Goal: Task Accomplishment & Management: Manage account settings

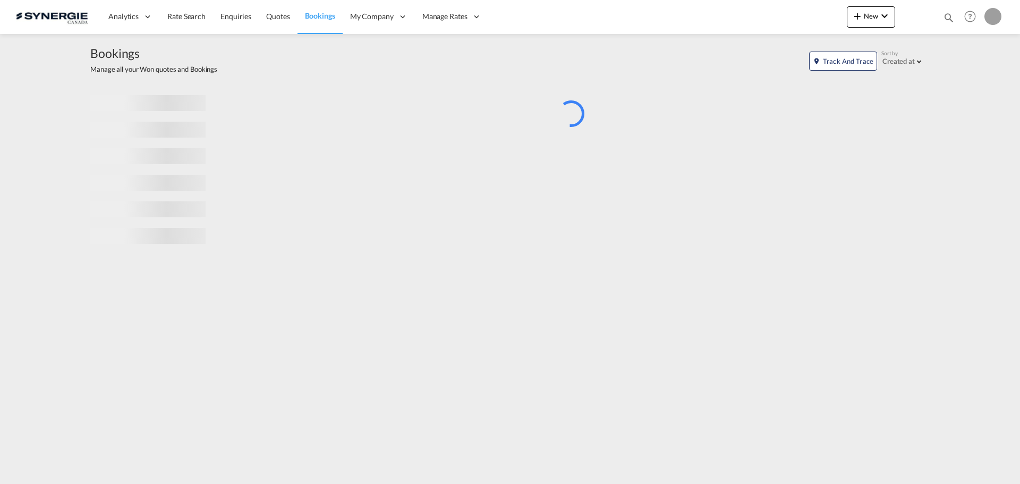
click at [947, 16] on md-icon "icon-magnify" at bounding box center [949, 18] width 12 height 12
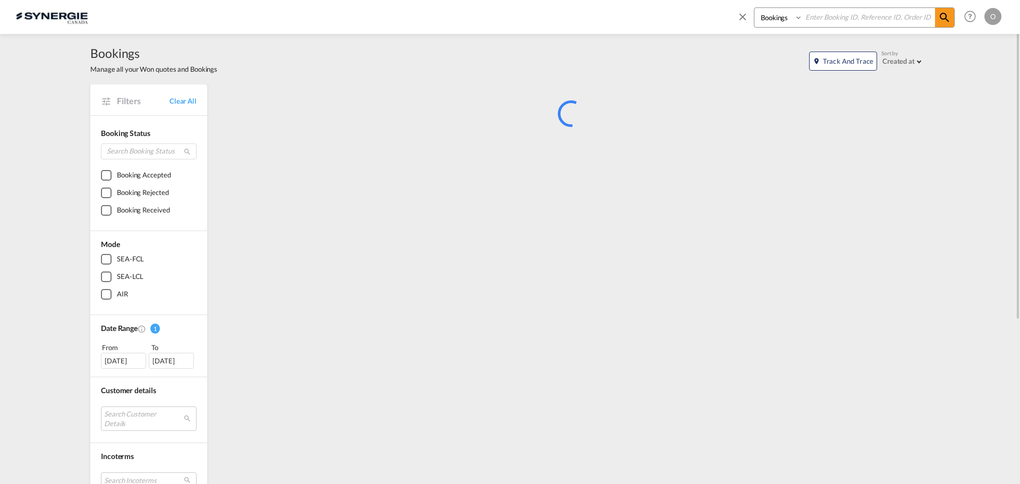
drag, startPoint x: 771, startPoint y: 18, endPoint x: 775, endPoint y: 26, distance: 9.5
click at [771, 18] on select "Bookings Quotes Enquiries" at bounding box center [780, 17] width 50 height 19
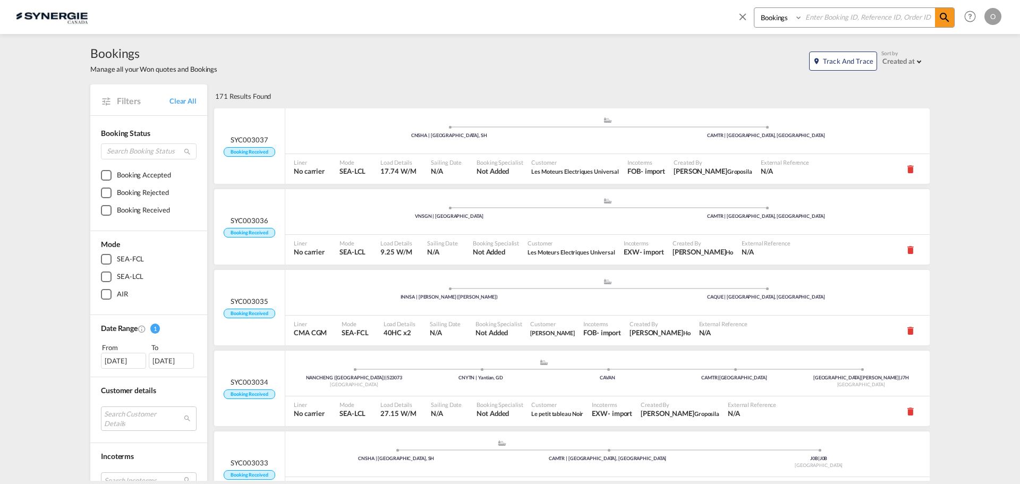
select select "Quotes"
click at [755, 8] on select "Bookings Quotes Enquiries" at bounding box center [780, 17] width 50 height 19
click at [841, 19] on input at bounding box center [869, 17] width 132 height 19
paste input "SYC000013582"
click at [942, 22] on md-icon "icon-magnify" at bounding box center [945, 17] width 13 height 13
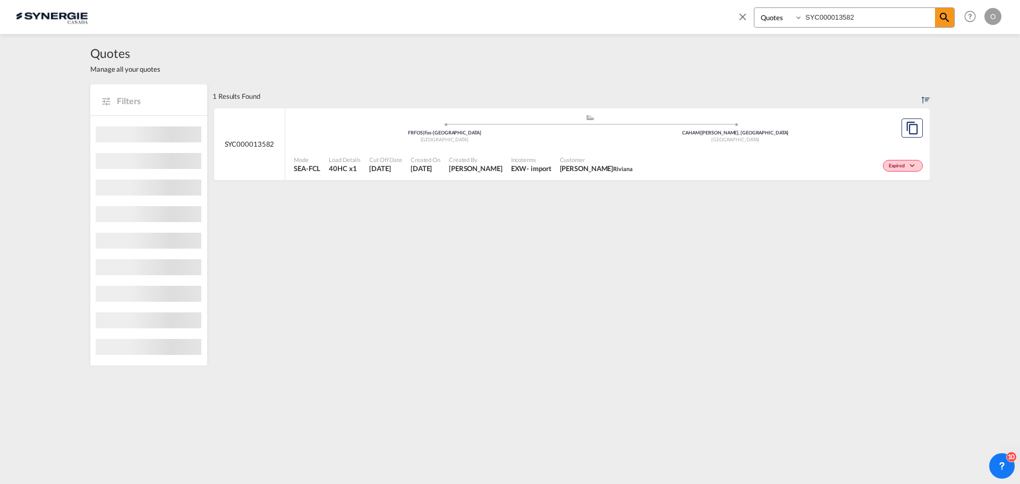
click at [560, 173] on span "Mohammed Zrafi Riviana" at bounding box center [596, 169] width 73 height 10
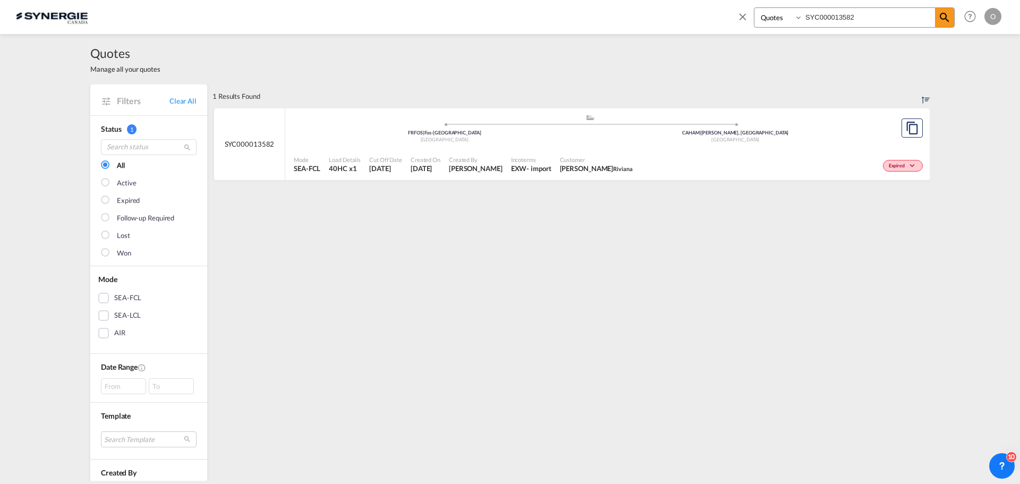
click at [878, 22] on input "SYC000013582" at bounding box center [869, 17] width 132 height 19
paste input "4474"
click at [947, 16] on md-icon "icon-magnify" at bounding box center [945, 17] width 13 height 13
click at [478, 165] on span "[PERSON_NAME]" at bounding box center [476, 169] width 54 height 10
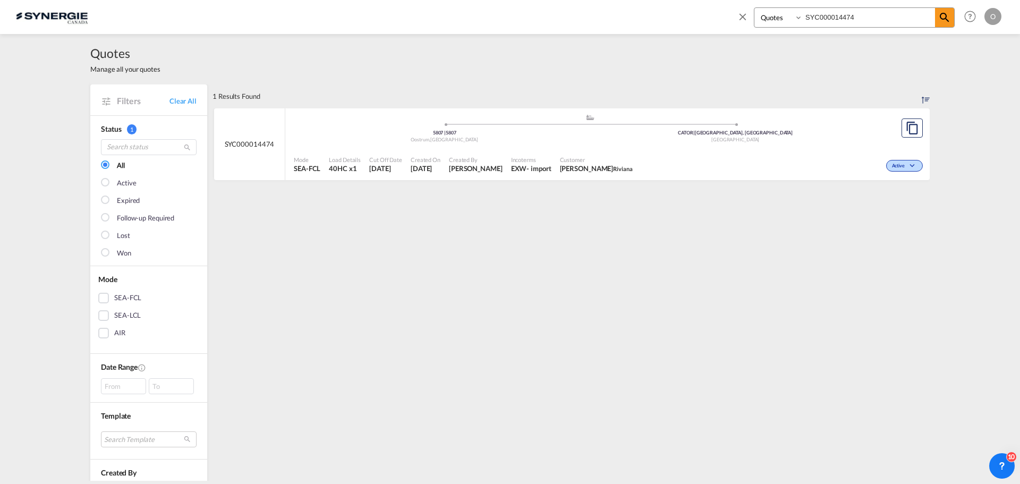
click at [856, 20] on input "SYC000014474" at bounding box center [869, 17] width 132 height 19
paste input "3602"
type input "SYC000013602"
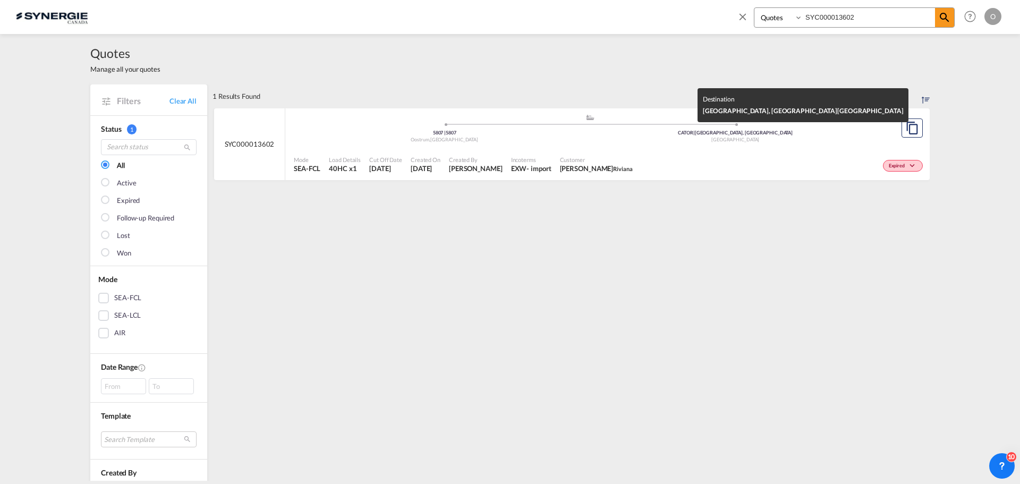
click at [747, 134] on span "CATOR | Toronto, ON" at bounding box center [735, 133] width 115 height 6
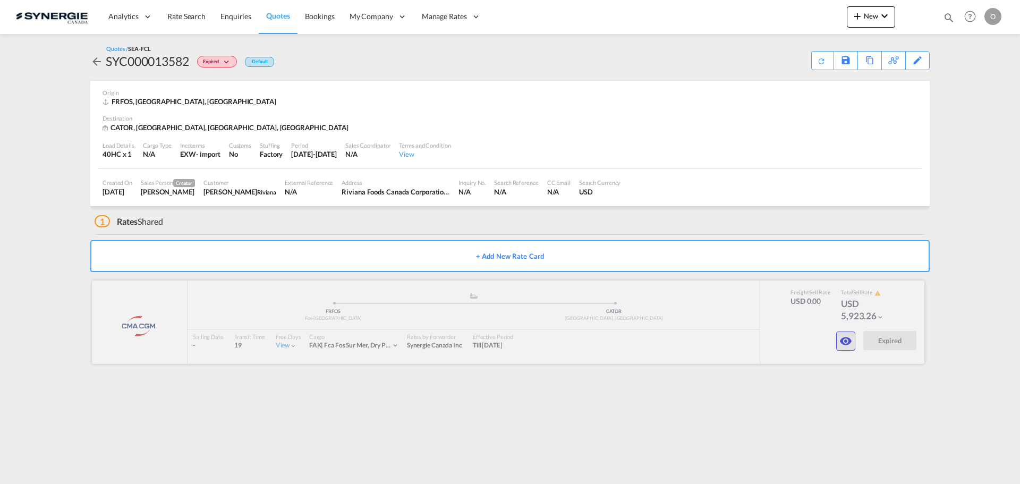
click at [846, 348] on md-icon "icon-eye" at bounding box center [846, 341] width 13 height 13
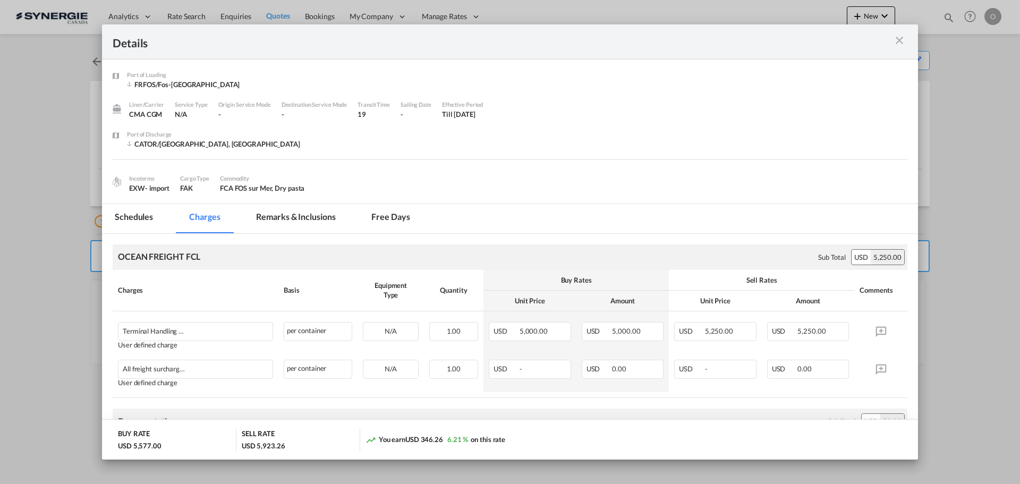
click at [272, 219] on md-tab-item "Remarks & Inclusions" at bounding box center [295, 218] width 105 height 29
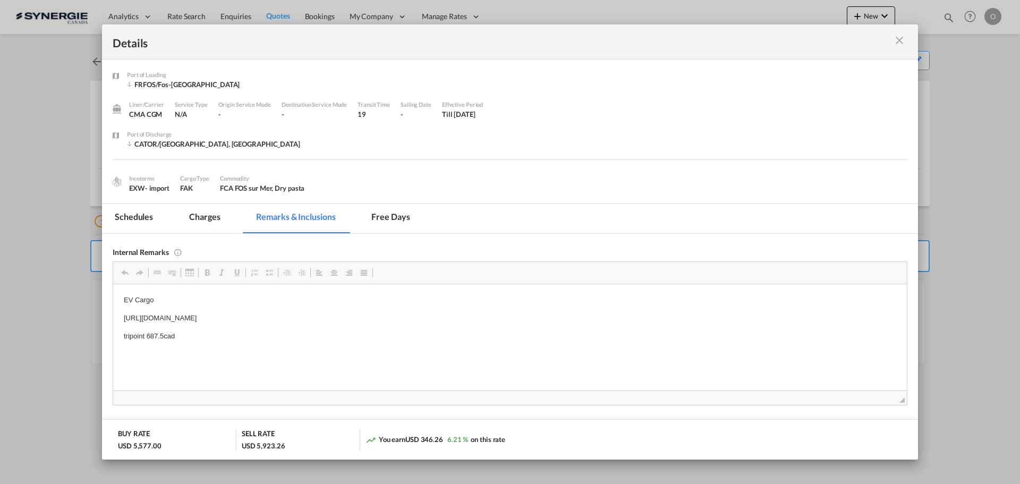
drag, startPoint x: 412, startPoint y: 317, endPoint x: 208, endPoint y: 322, distance: 204.1
click at [416, 311] on html "EV Cargo https://app.frontapp.com/open/msg_1goty2fj?key=qh9wK3nF9ybOhdWZ-1mA3GM…" at bounding box center [510, 318] width 794 height 68
drag, startPoint x: 722, startPoint y: 367, endPoint x: 429, endPoint y: 328, distance: 295.9
click at [429, 328] on span "Copy" at bounding box center [435, 330] width 33 height 15
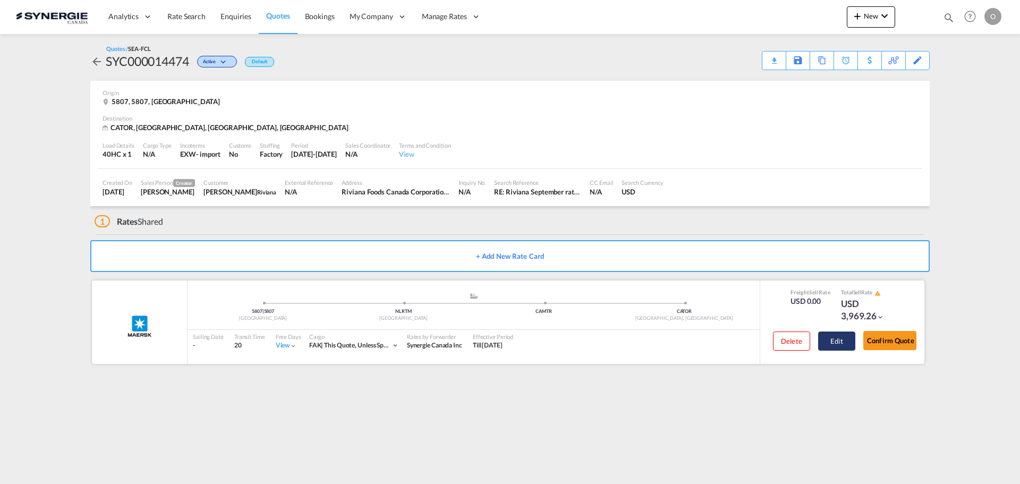
click at [837, 344] on button "Edit" at bounding box center [836, 341] width 37 height 19
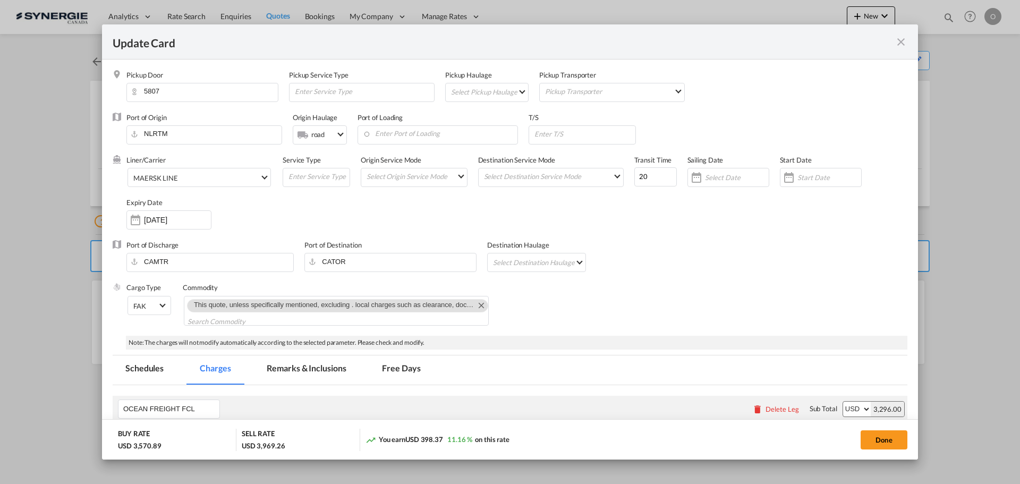
select select "per container"
select select "per B/L"
select select "per day"
select select "per hour"
select select "per day"
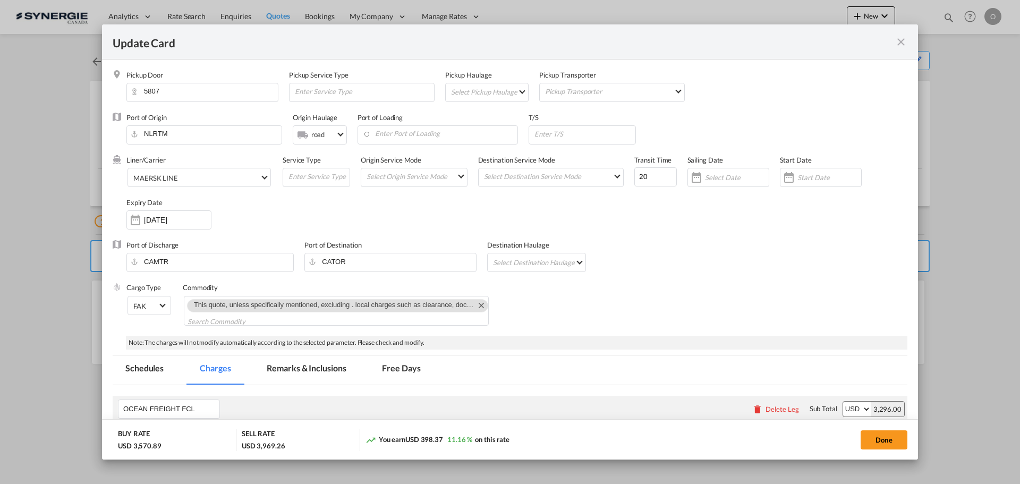
select select "per container"
select select "per B/L"
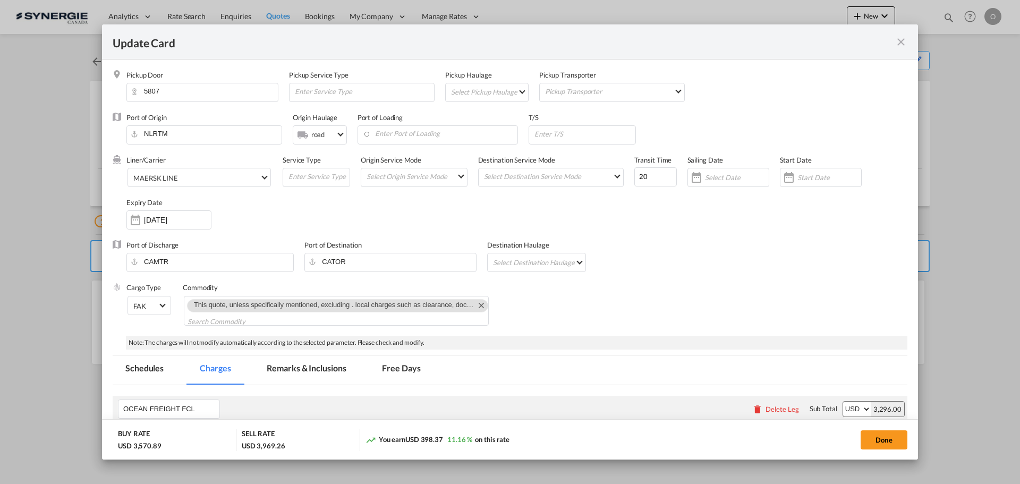
select select "per shipment"
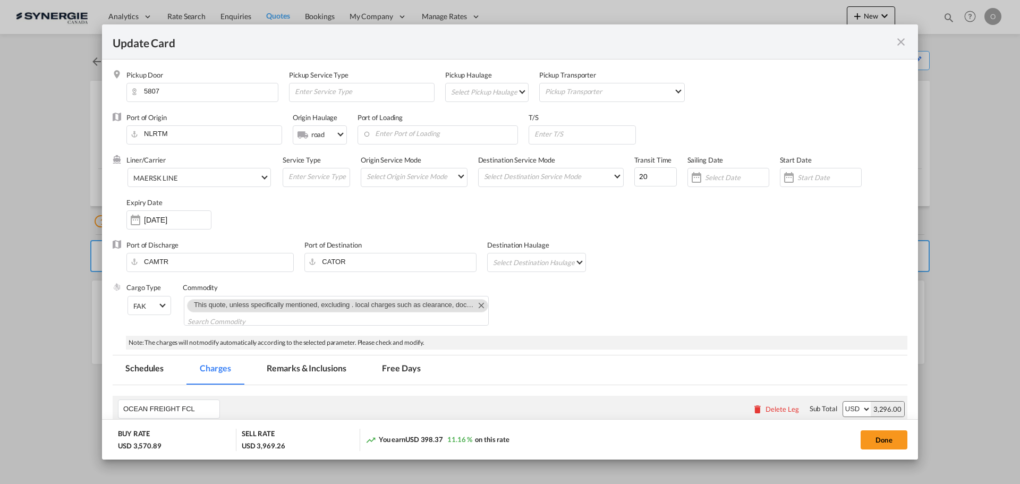
select select "per container"
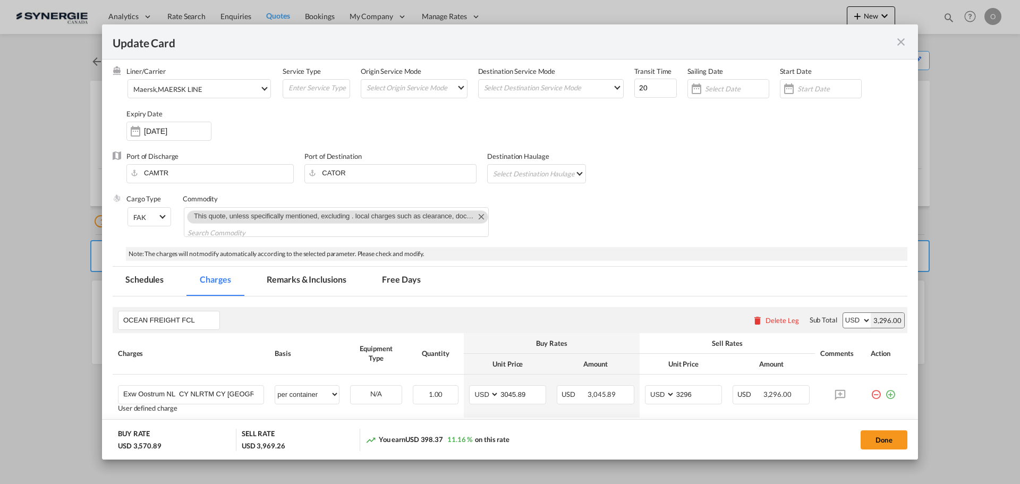
scroll to position [89, 0]
click at [305, 279] on md-tab-item "Remarks & Inclusions" at bounding box center [306, 281] width 105 height 29
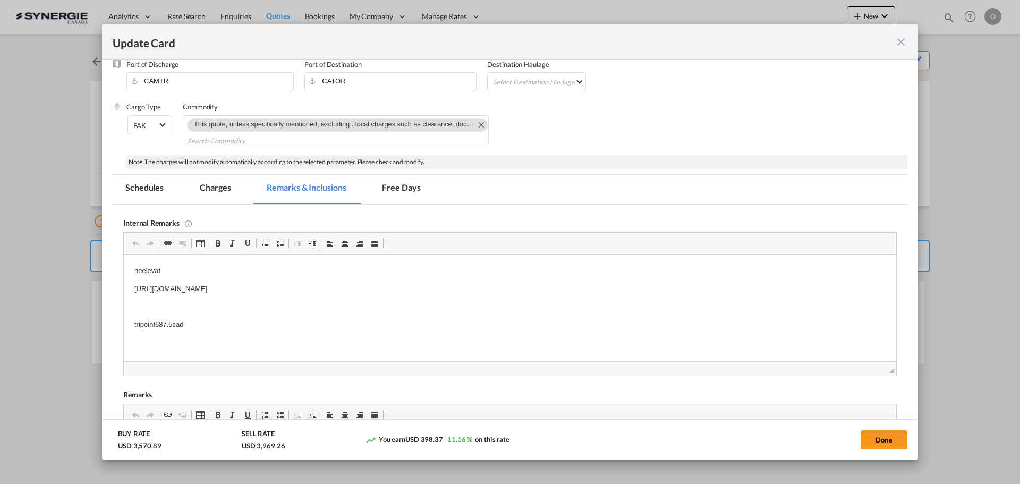
scroll to position [0, 0]
drag, startPoint x: 131, startPoint y: 285, endPoint x: 434, endPoint y: 288, distance: 303.0
click at [387, 311] on span "Copy" at bounding box center [392, 311] width 33 height 15
copy p "https://app.frontapp.com/open/msg_1hfmfd5b?key=ru4WBfyyCMD9y8kPtk46F1aBiivi47kc"
click at [901, 441] on button "Done" at bounding box center [884, 439] width 47 height 19
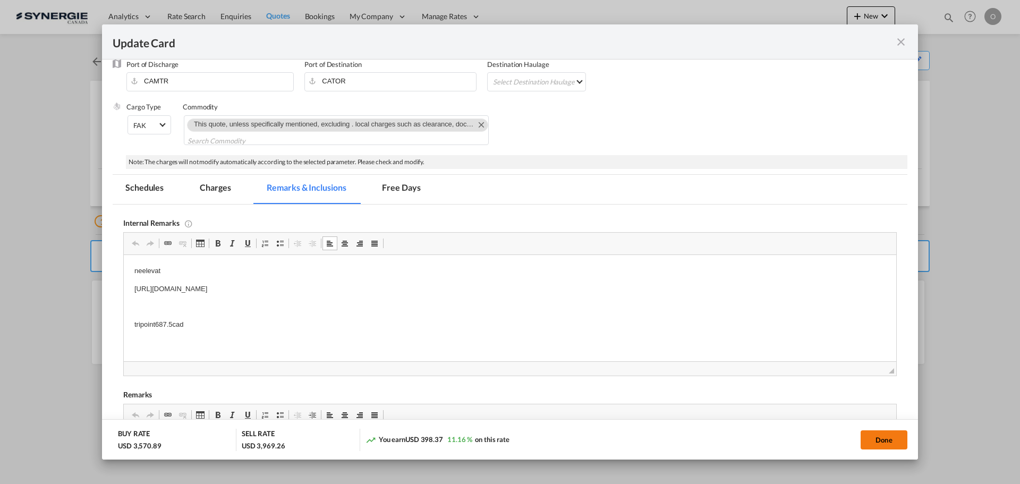
type input "29 Sep 2025"
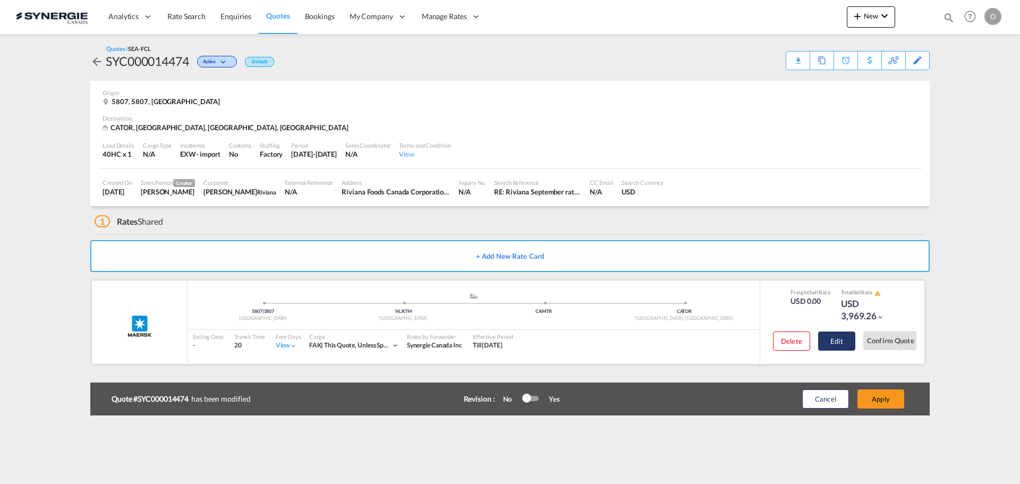
click at [842, 348] on button "Edit" at bounding box center [836, 341] width 37 height 19
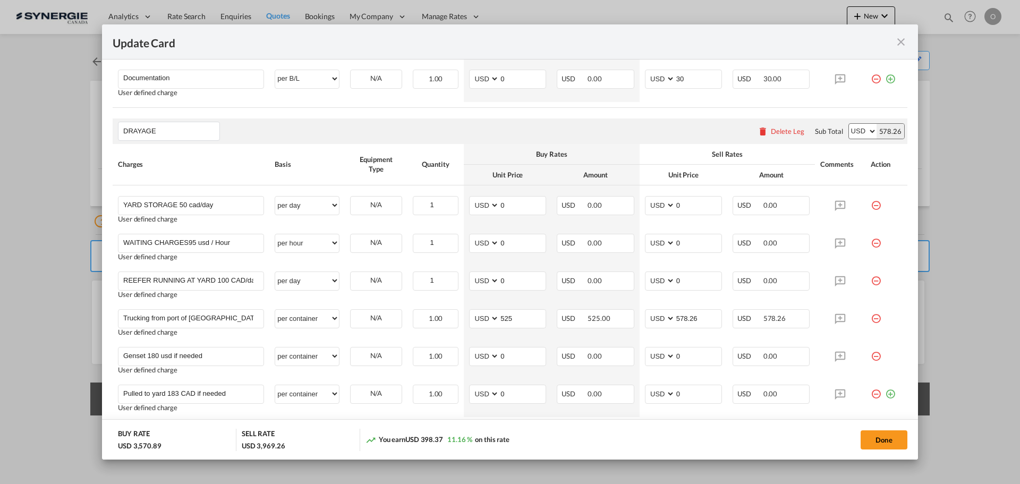
scroll to position [708, 0]
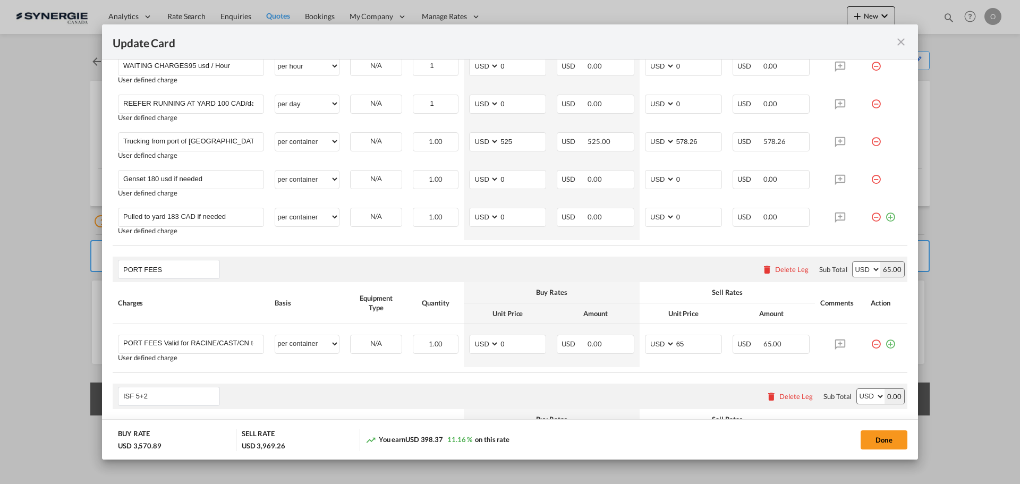
click at [899, 39] on md-icon "icon-close fg-AAA8AD m-0 pointer" at bounding box center [901, 42] width 13 height 13
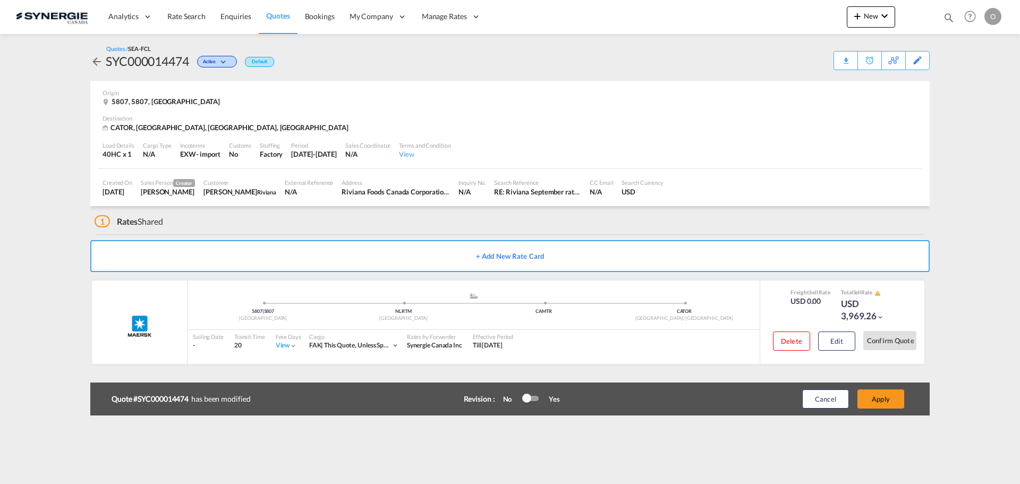
click at [950, 18] on md-icon "icon-magnify" at bounding box center [949, 18] width 12 height 12
click at [789, 20] on select "Bookings Quotes Enquiries" at bounding box center [780, 17] width 50 height 19
select select "Quotes"
click at [755, 8] on select "Bookings Quotes Enquiries" at bounding box center [780, 17] width 50 height 19
paste input "SYC000014396"
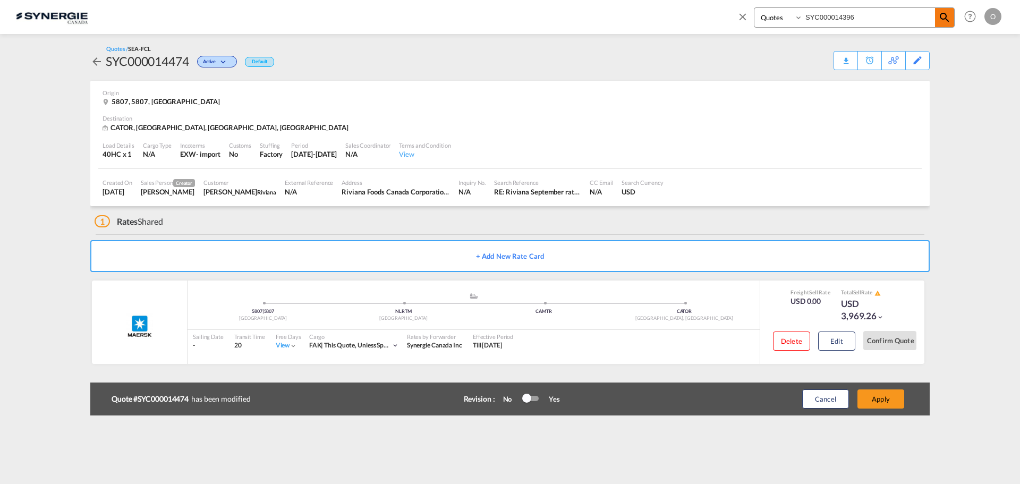
type input "SYC000014396"
click at [947, 18] on md-icon "icon-magnify" at bounding box center [945, 17] width 13 height 13
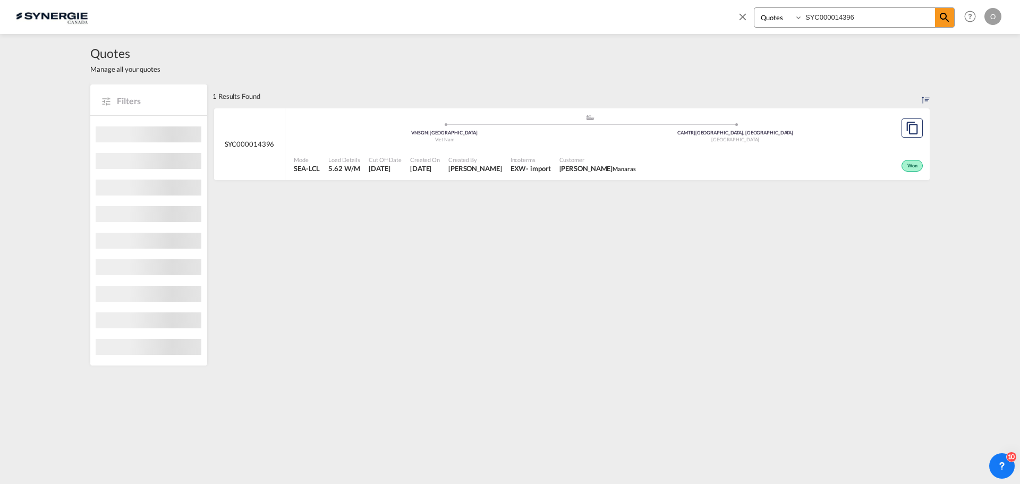
click at [506, 176] on div "Created By Pablo Gomez Saldarriaga" at bounding box center [475, 164] width 62 height 27
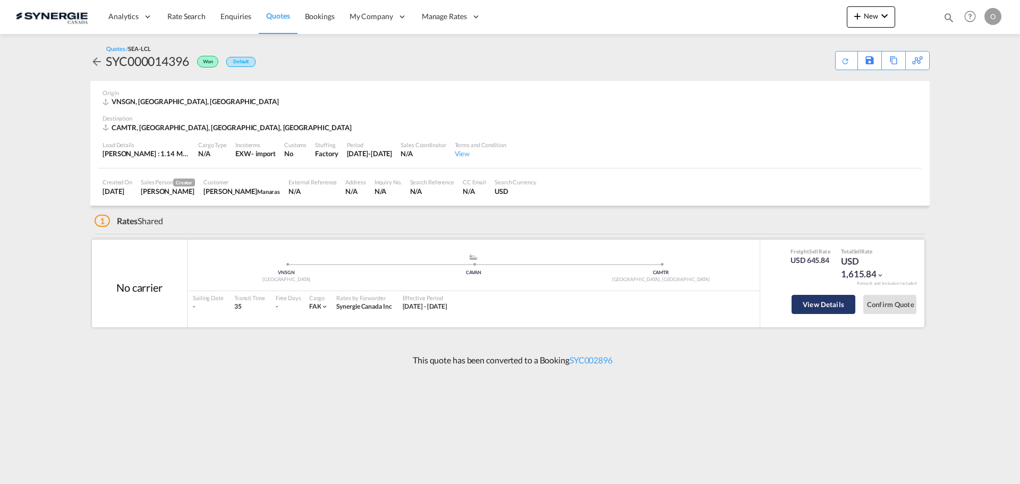
click at [799, 306] on button "View Details" at bounding box center [824, 304] width 64 height 19
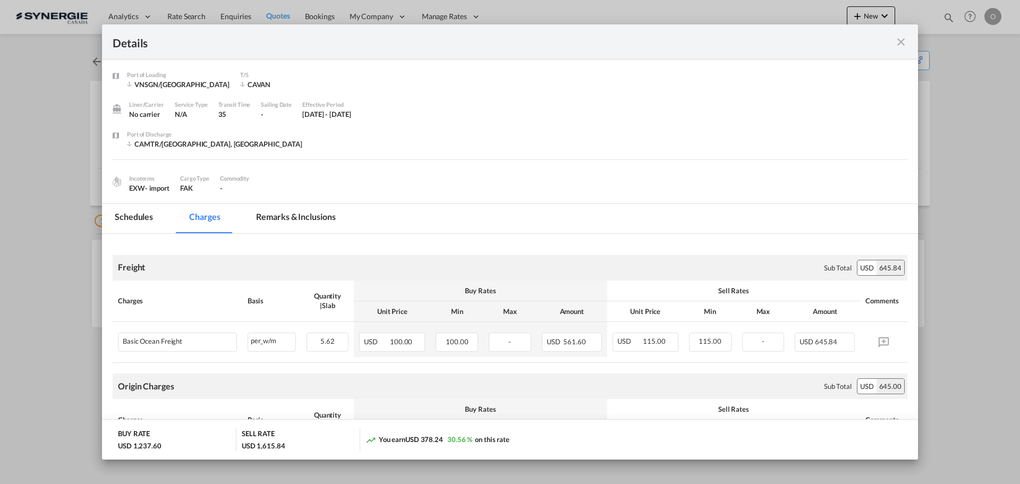
click at [293, 222] on md-tab-item "Remarks & Inclusions" at bounding box center [295, 218] width 105 height 29
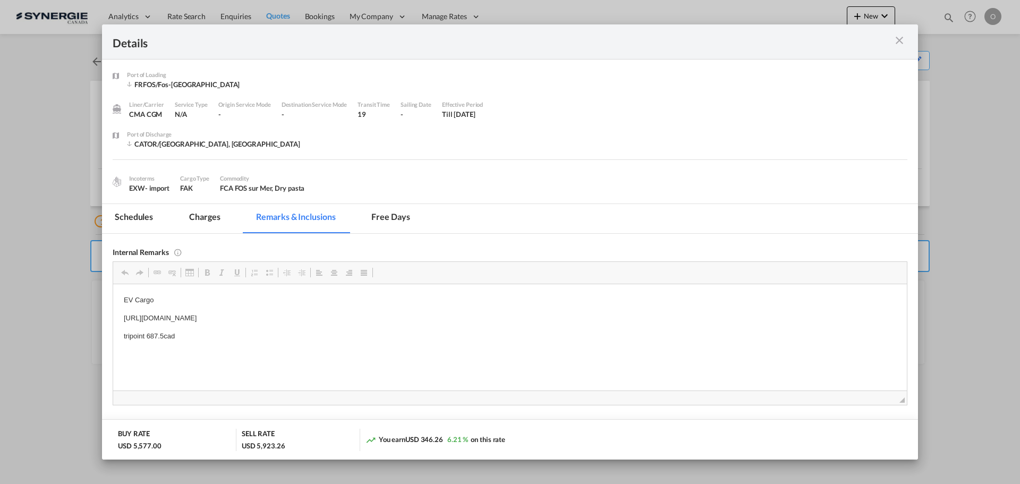
click at [906, 44] on md-icon "icon-close m-3 fg-AAA8AD cursor" at bounding box center [899, 40] width 13 height 13
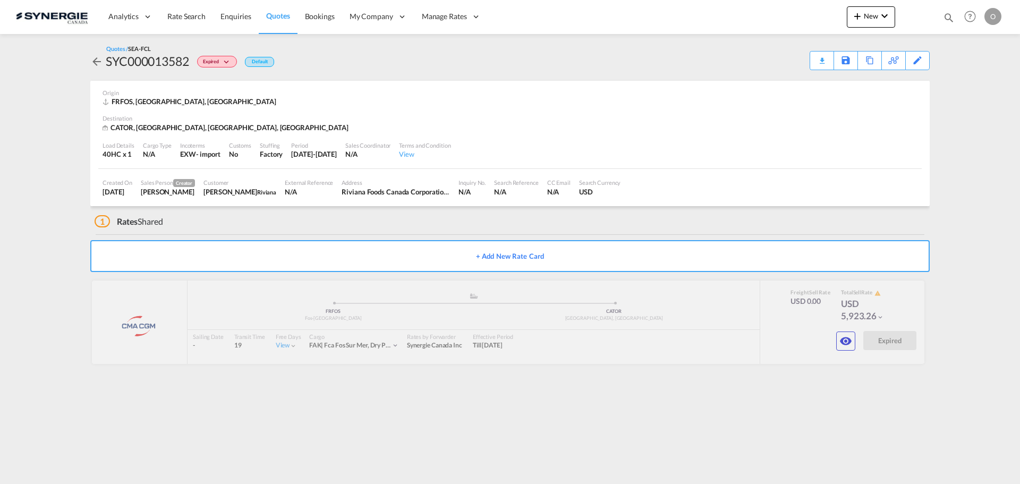
click at [951, 16] on md-icon "icon-magnify" at bounding box center [949, 18] width 12 height 12
drag, startPoint x: 761, startPoint y: 16, endPoint x: 763, endPoint y: 25, distance: 8.9
click at [761, 16] on select "Bookings Quotes Enquiries" at bounding box center [780, 17] width 50 height 19
select select "Quotes"
click at [755, 8] on select "Bookings Quotes Enquiries" at bounding box center [780, 17] width 50 height 19
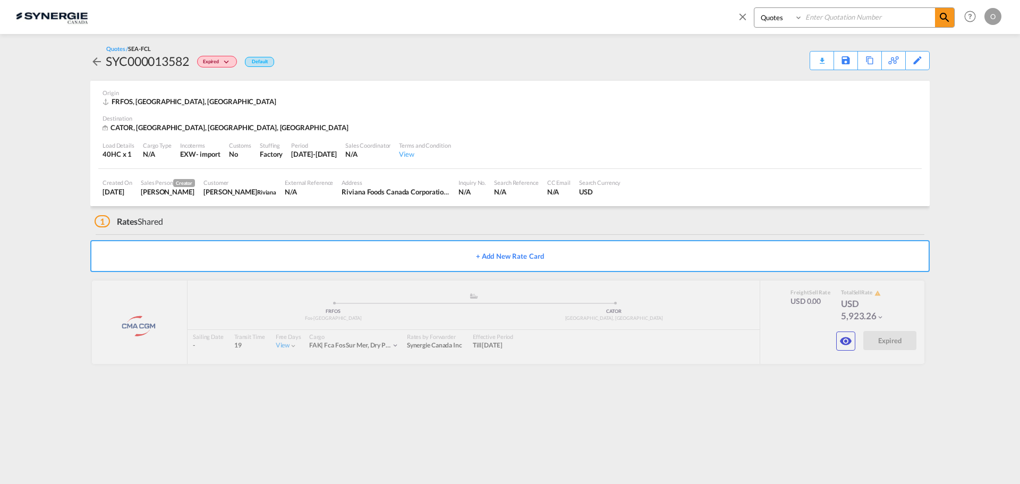
click at [859, 24] on input at bounding box center [869, 17] width 132 height 19
paste input "SYC000014465"
type input "SYC000014465"
click at [942, 18] on md-icon "icon-magnify" at bounding box center [945, 17] width 13 height 13
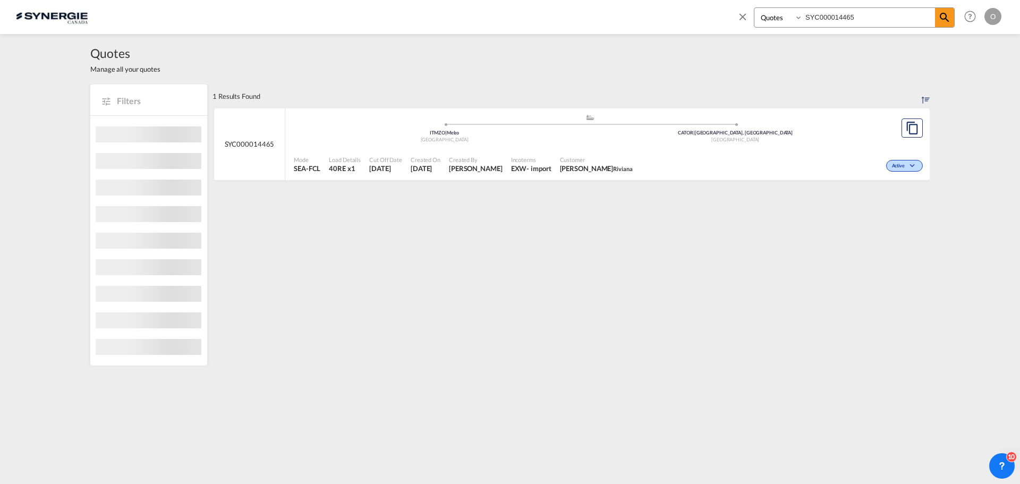
click at [540, 164] on div "- import" at bounding box center [539, 169] width 24 height 10
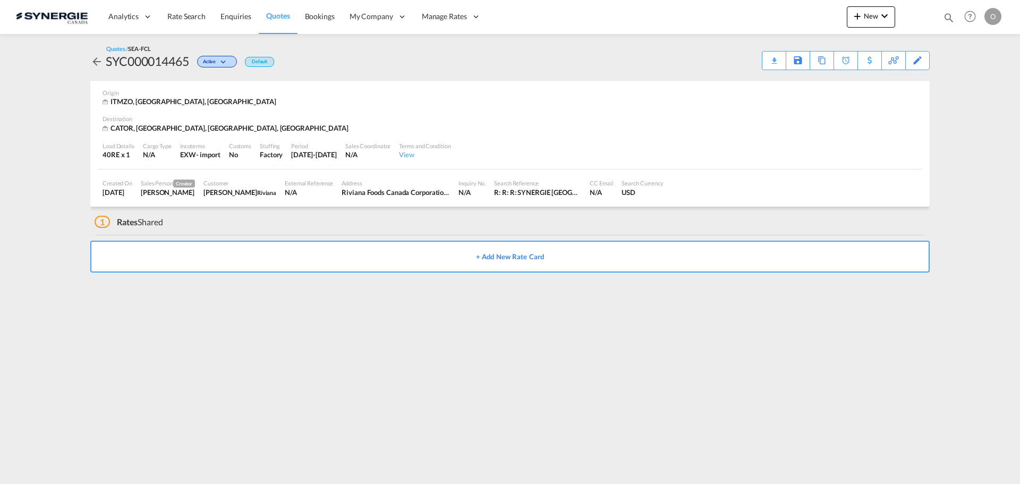
click at [100, 57] on md-icon "icon-arrow-left" at bounding box center [96, 61] width 13 height 13
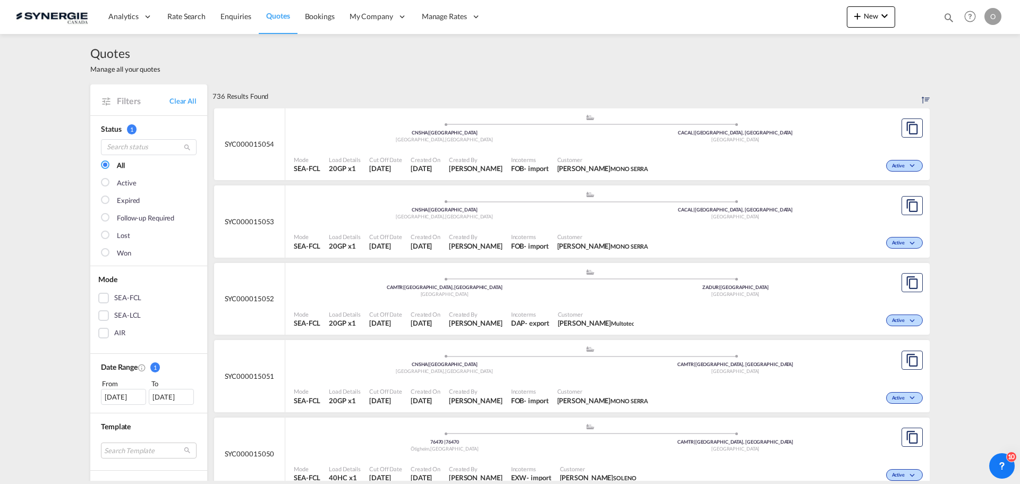
click at [951, 23] on md-icon "icon-magnify" at bounding box center [949, 18] width 12 height 12
click at [783, 18] on select "Bookings Quotes Enquiries" at bounding box center [780, 17] width 50 height 19
select select "Quotes"
click at [755, 8] on select "Bookings Quotes Enquiries" at bounding box center [780, 17] width 50 height 19
paste input "SYC000014474"
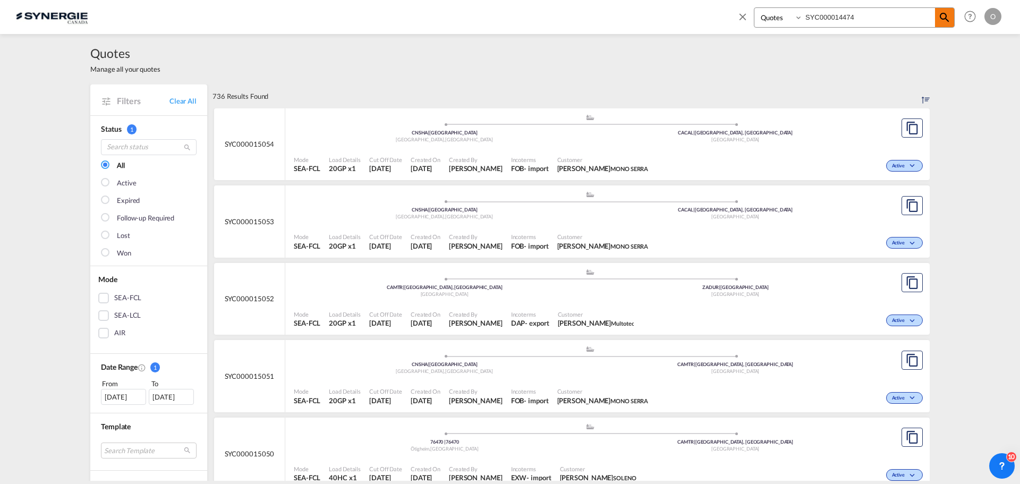
type input "SYC000014474"
click at [948, 16] on md-icon "icon-magnify" at bounding box center [945, 17] width 13 height 13
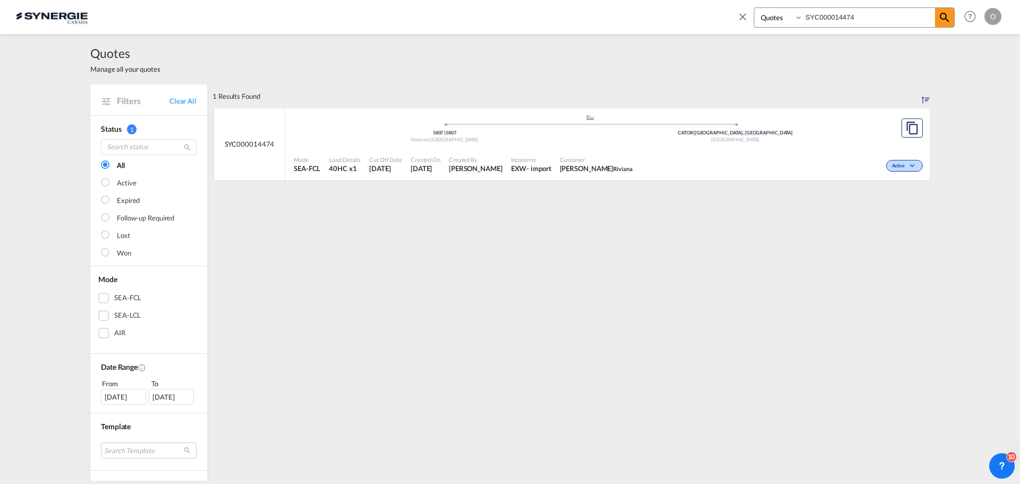
click at [664, 149] on div "Mode SEA-FCL Load Details 40HC x1 Cut Off Date 3 Sep 2025 Created On 3 Sep 2025…" at bounding box center [607, 165] width 645 height 32
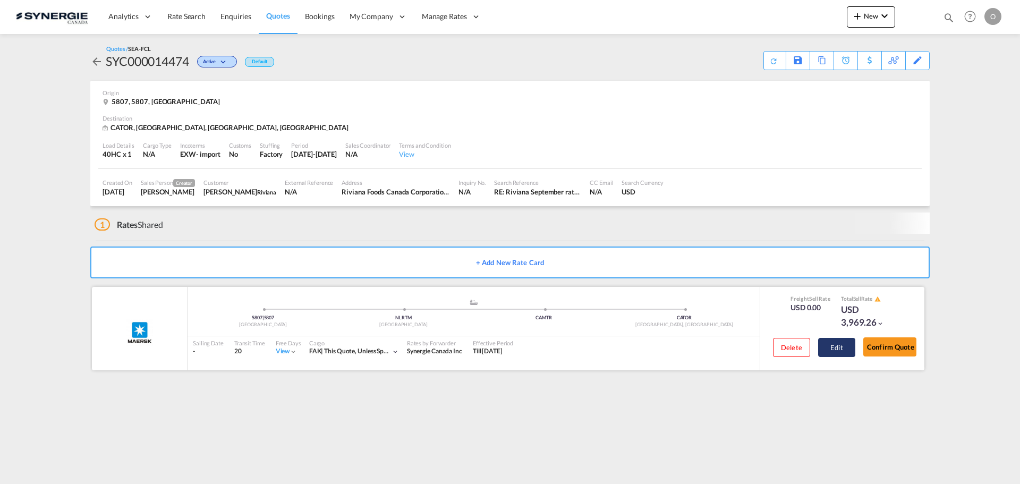
click at [831, 351] on button "Edit" at bounding box center [836, 347] width 37 height 19
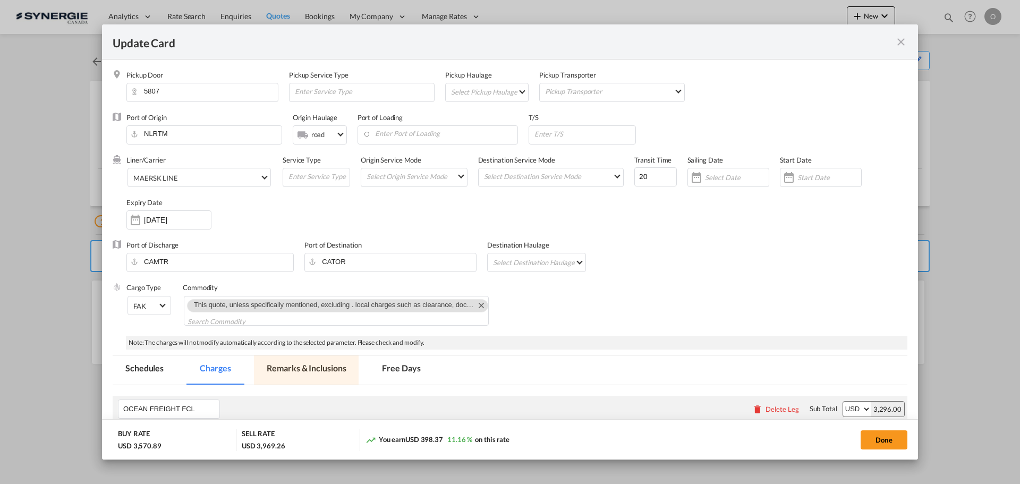
click at [312, 374] on md-tab-item "Remarks & Inclusions" at bounding box center [306, 370] width 105 height 29
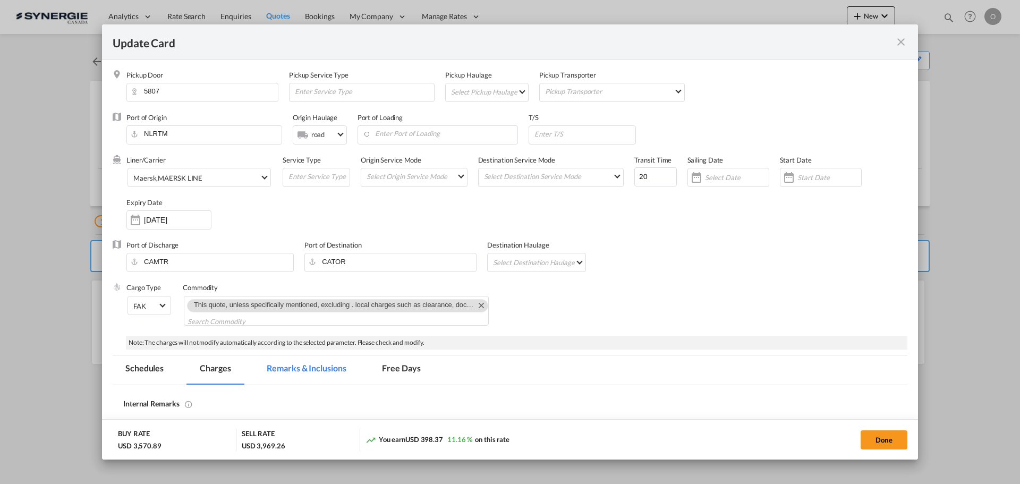
select select "per container"
select select "per B/L"
select select "per day"
select select "per hour"
select select "per day"
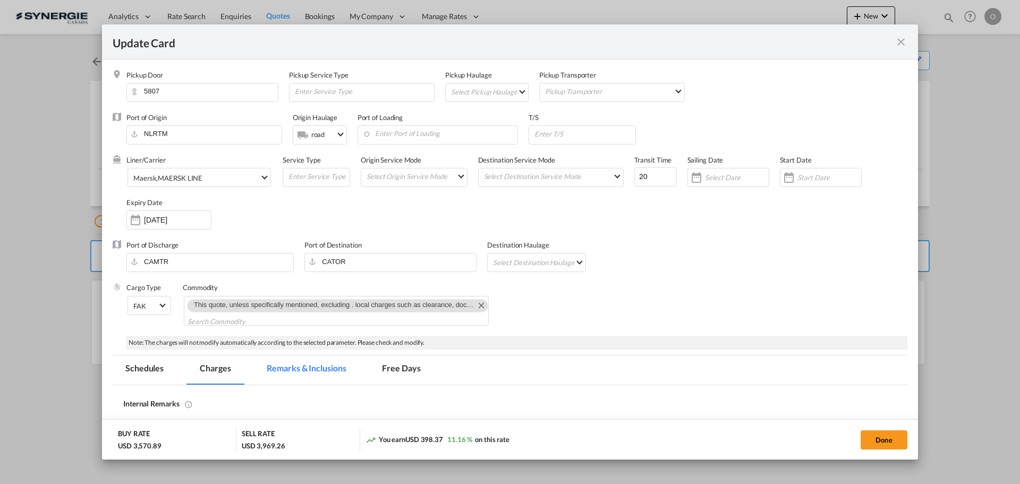
select select "per container"
select select "per B/L"
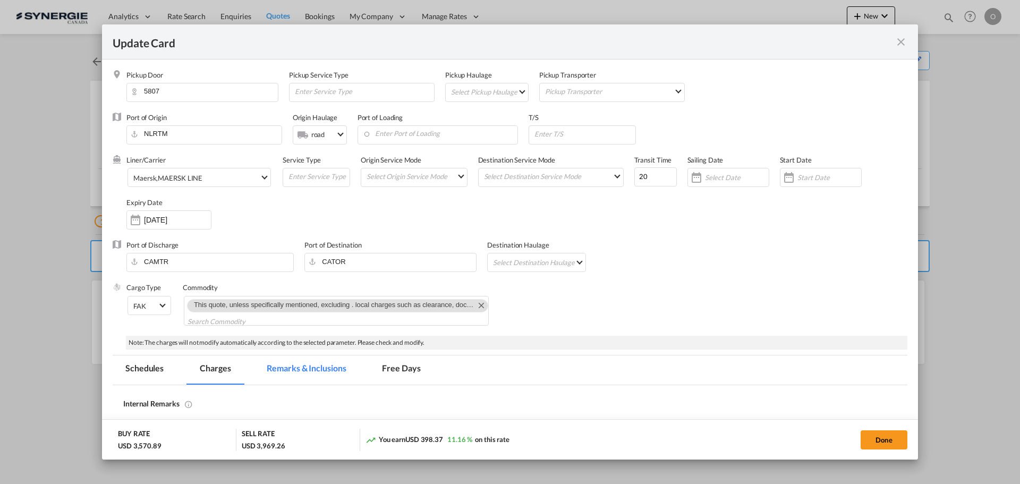
select select "per shipment"
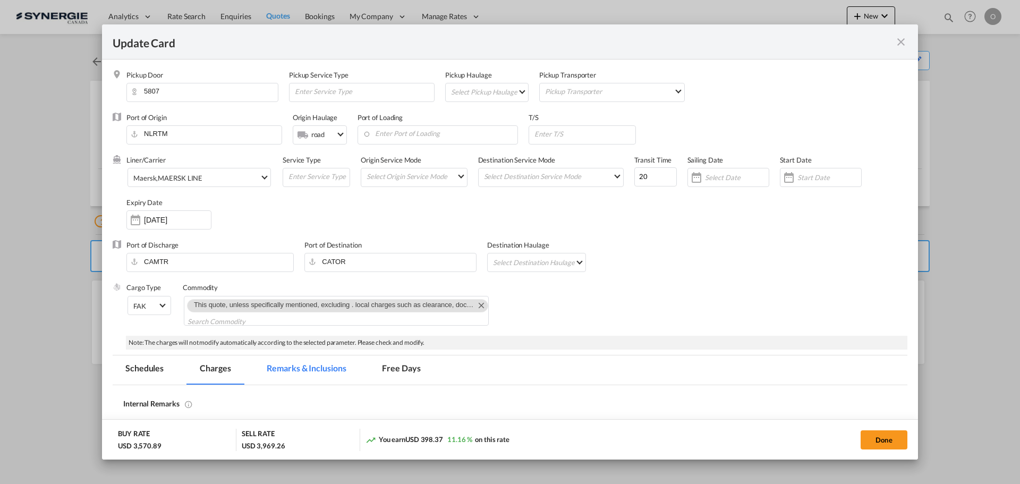
select select "per container"
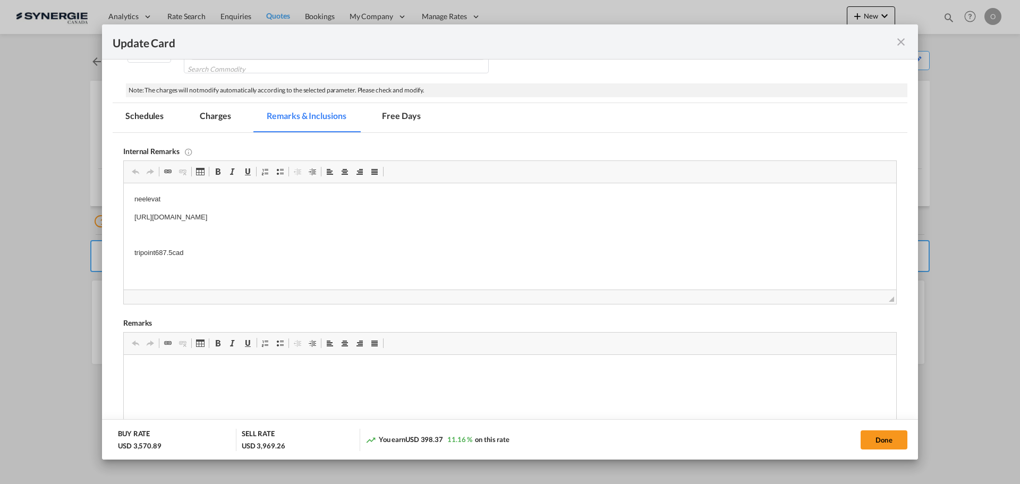
scroll to position [354, 0]
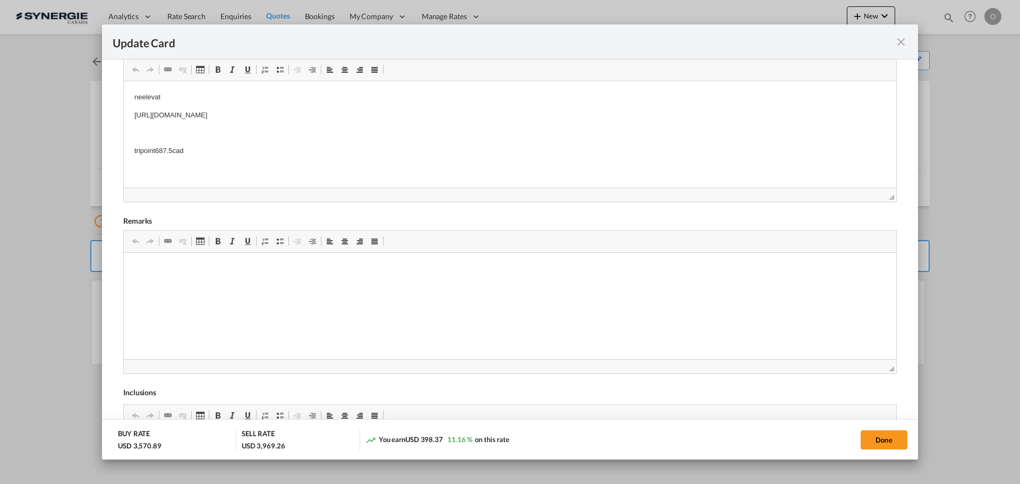
click at [901, 40] on md-icon "icon-close fg-AAA8AD m-0 pointer" at bounding box center [901, 42] width 13 height 13
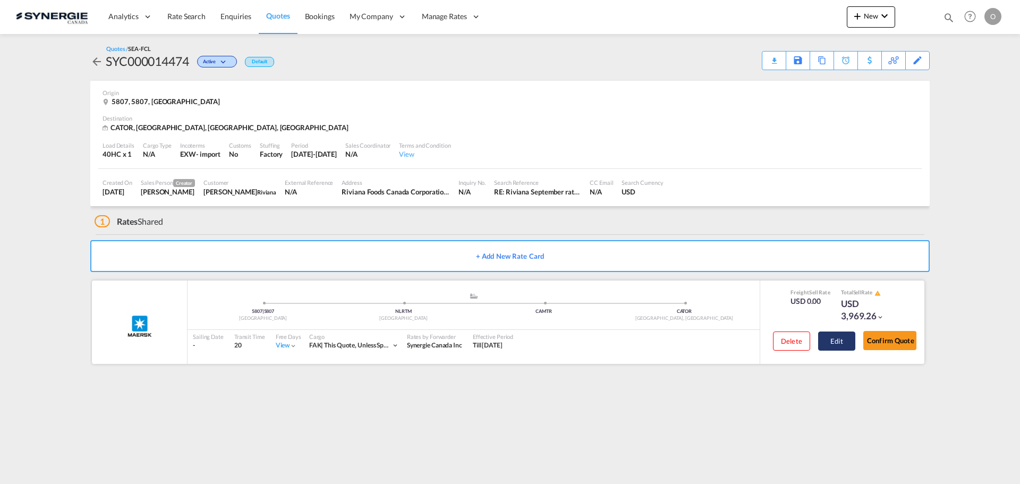
click at [841, 347] on button "Edit" at bounding box center [836, 341] width 37 height 19
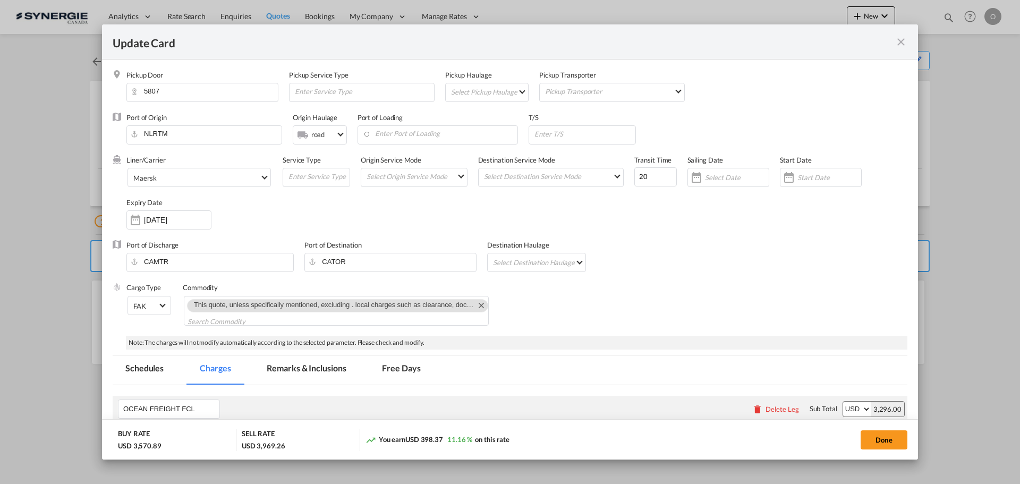
click at [286, 361] on md-tab-item "Remarks & Inclusions" at bounding box center [306, 370] width 105 height 29
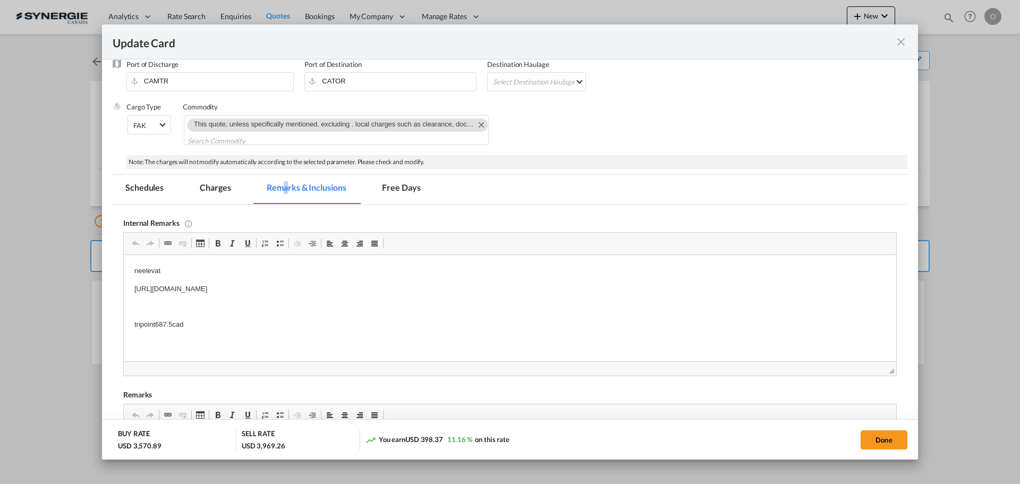
scroll to position [0, 0]
drag, startPoint x: 133, startPoint y: 288, endPoint x: 425, endPoint y: 288, distance: 291.8
click at [426, 312] on span "Copy" at bounding box center [422, 314] width 33 height 15
copy p "https://app.frontapp.com/open/msg_1hfmfd5b?key=ru4WBfyyCMD9y8kPtk46F1aBiivi47kc"
click at [901, 36] on md-icon "icon-close fg-AAA8AD m-0 pointer" at bounding box center [901, 42] width 13 height 13
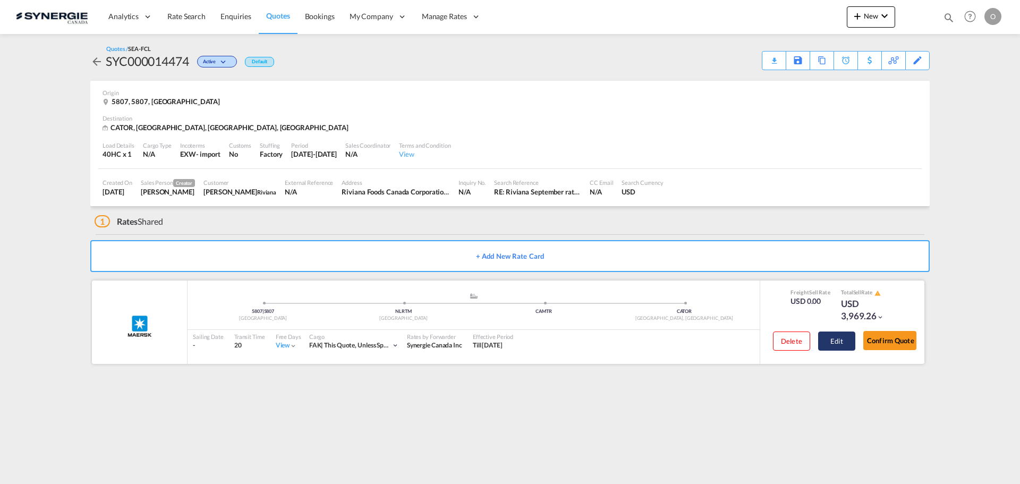
click at [835, 342] on button "Edit" at bounding box center [836, 341] width 37 height 19
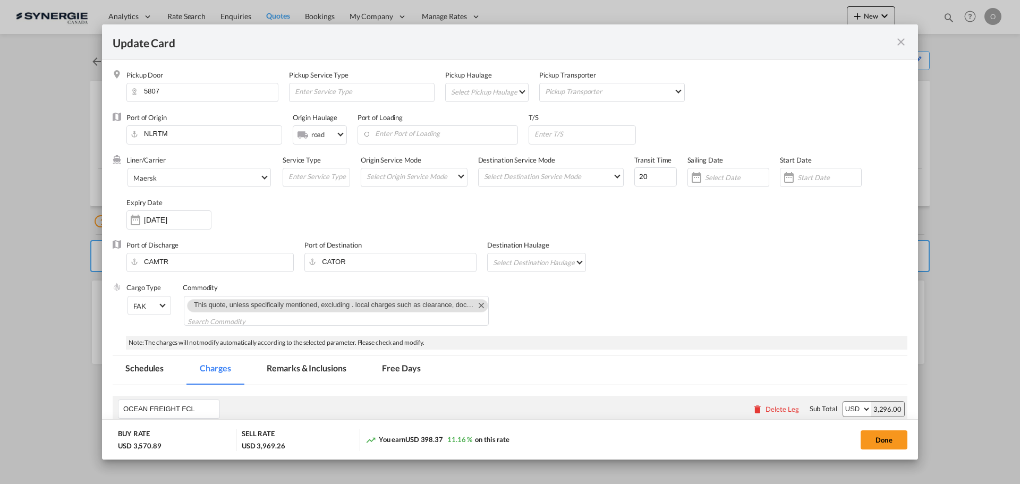
scroll to position [177, 0]
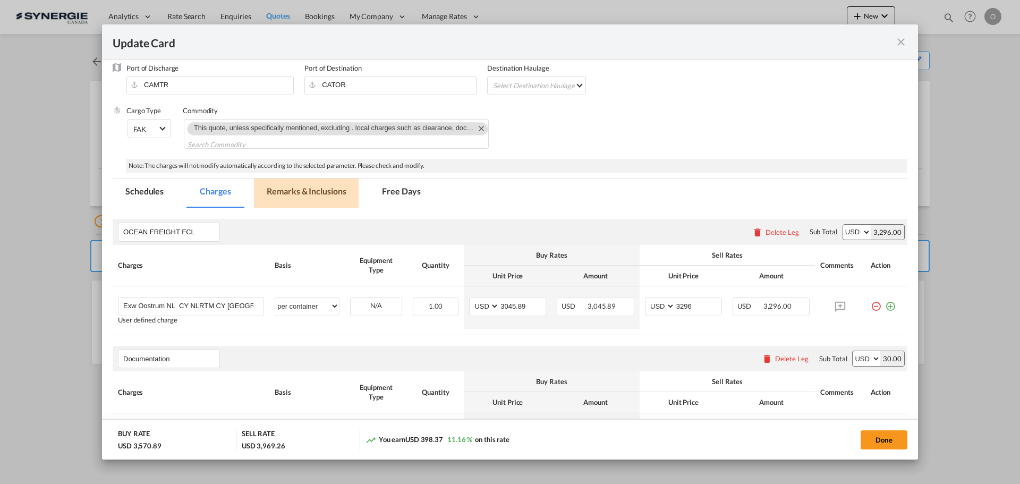
click at [316, 205] on md-tab-item "Remarks & Inclusions" at bounding box center [306, 193] width 105 height 29
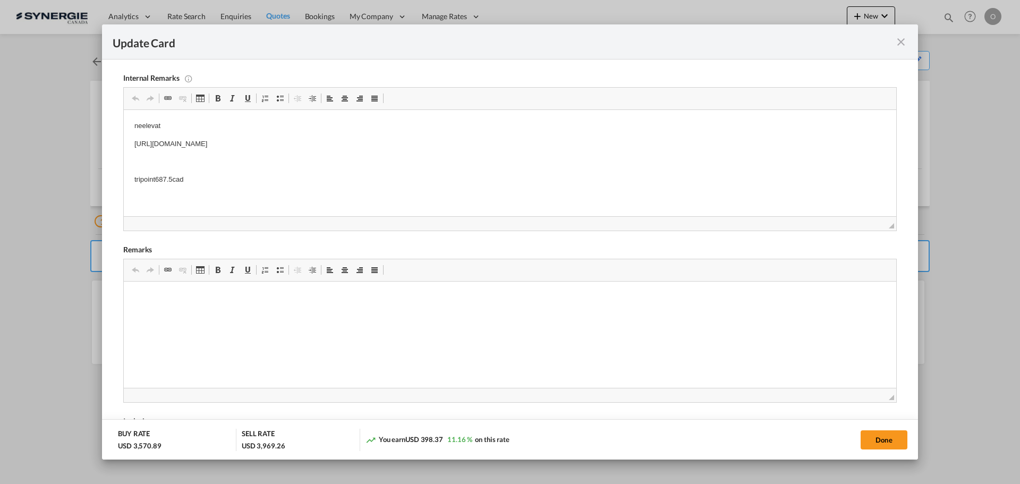
scroll to position [354, 0]
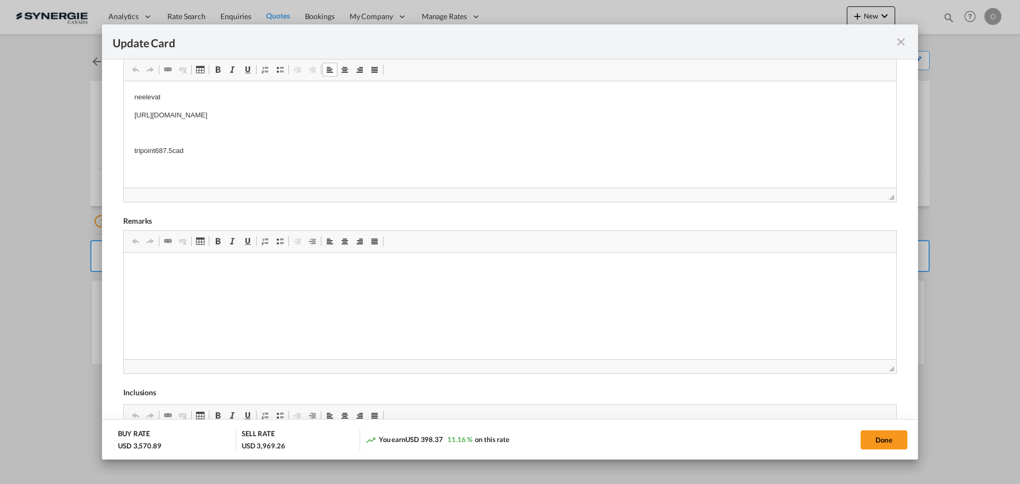
drag, startPoint x: 410, startPoint y: 114, endPoint x: 135, endPoint y: 112, distance: 274.8
drag, startPoint x: 133, startPoint y: 112, endPoint x: 418, endPoint y: 113, distance: 284.9
click at [418, 113] on html "neelevat https://app.frontapp.com/open/msg_1hfmfd5b?key=ru4WBfyyCMD9y8kPtk46F1a…" at bounding box center [510, 124] width 773 height 86
click at [426, 133] on span "Copy" at bounding box center [428, 136] width 33 height 15
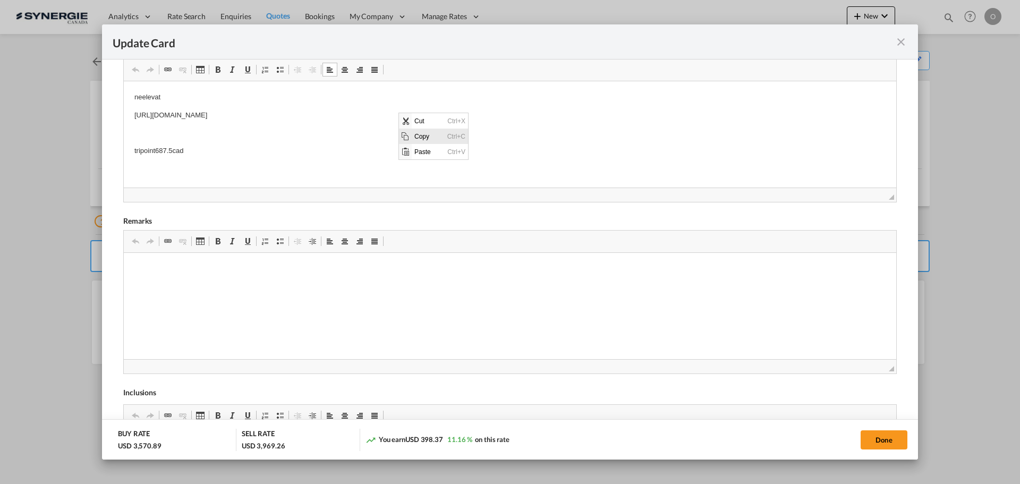
copy p "https://app.frontapp.com/open/msg_1hfmfd5b?key=ru4WBfyyCMD9y8kPtk46F1aBiivi47kc"
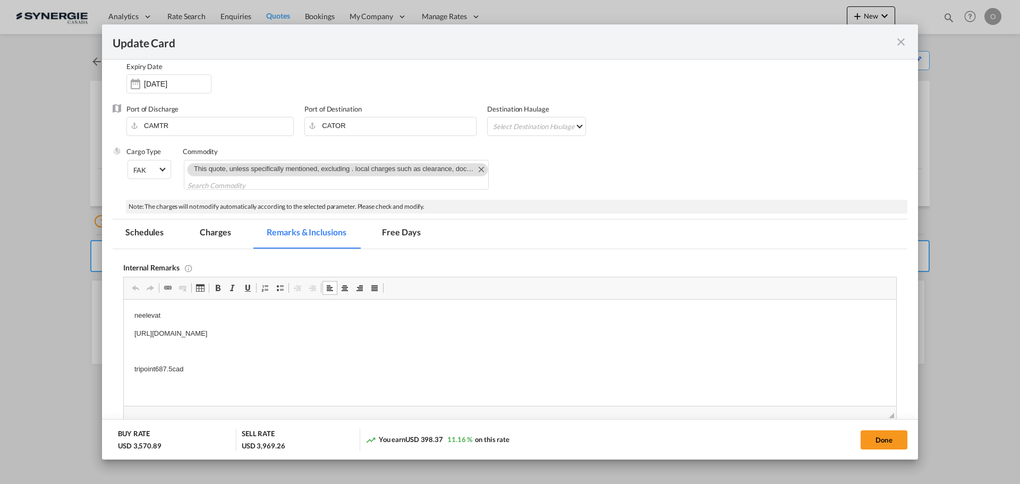
scroll to position [89, 0]
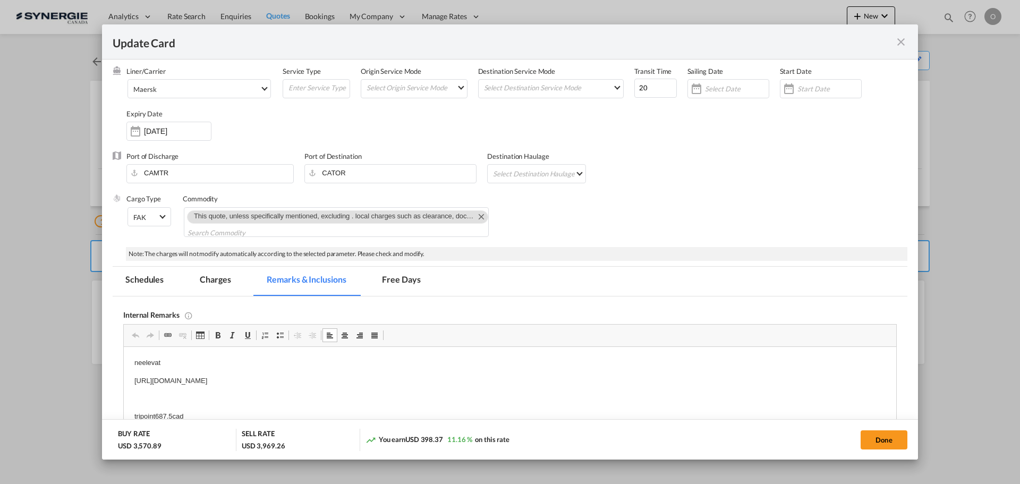
click at [214, 280] on md-tab-item "Charges" at bounding box center [215, 281] width 56 height 29
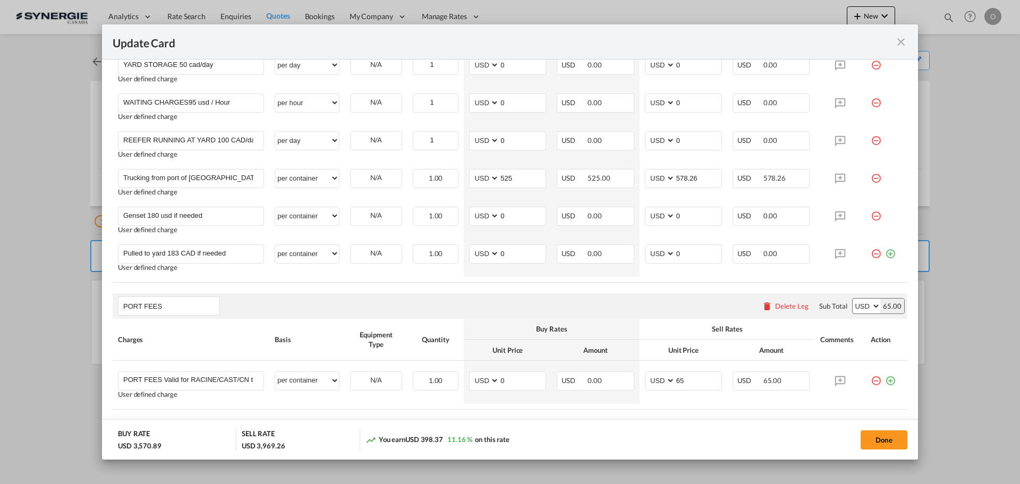
scroll to position [653, 0]
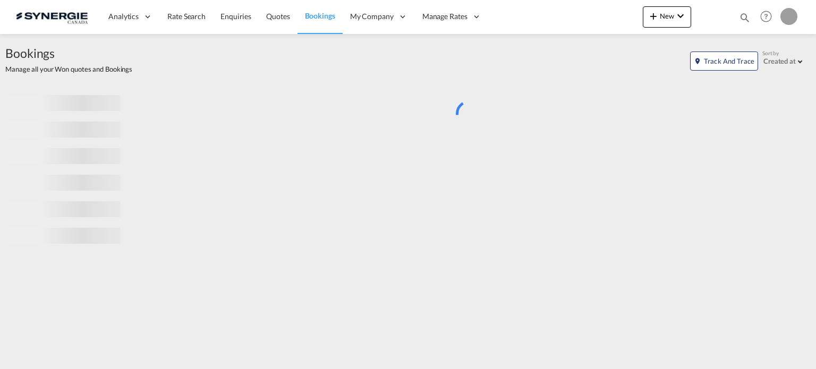
click at [742, 12] on md-icon "icon-magnify" at bounding box center [745, 18] width 12 height 12
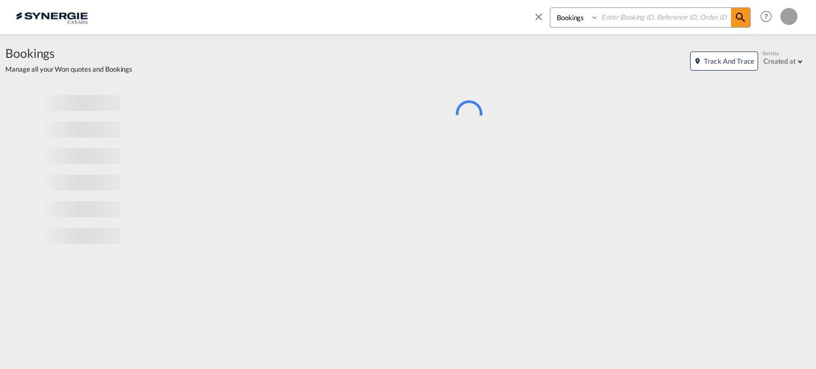
click at [565, 15] on select "Bookings Quotes Enquiries" at bounding box center [576, 17] width 50 height 19
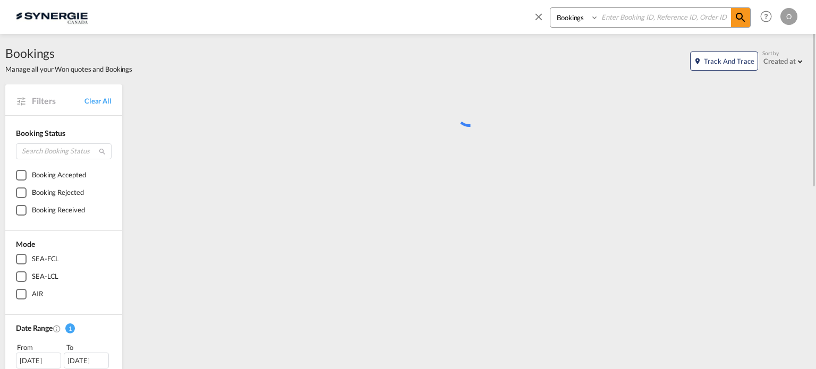
select select "Quotes"
click at [551, 8] on select "Bookings Quotes Enquiries" at bounding box center [576, 17] width 50 height 19
click at [627, 23] on input at bounding box center [665, 17] width 132 height 19
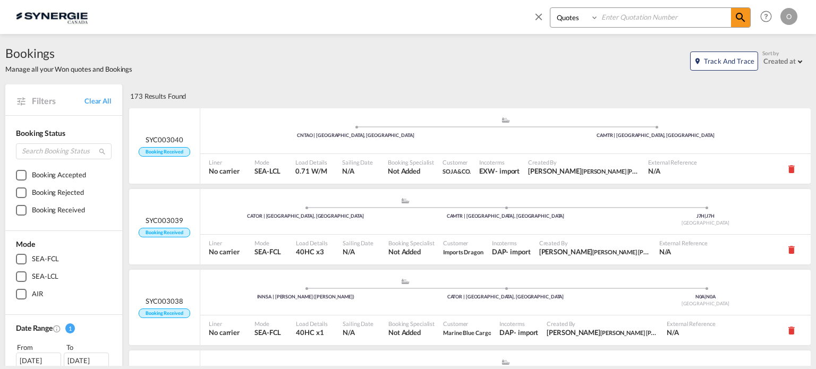
paste input "SYC000014465"
type input "SYC000014465"
click at [744, 15] on md-icon "icon-magnify" at bounding box center [740, 17] width 13 height 13
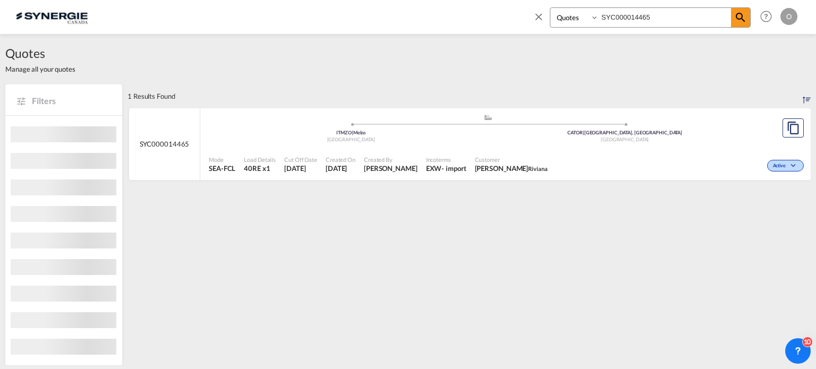
click at [700, 142] on div "[GEOGRAPHIC_DATA]" at bounding box center [625, 140] width 274 height 7
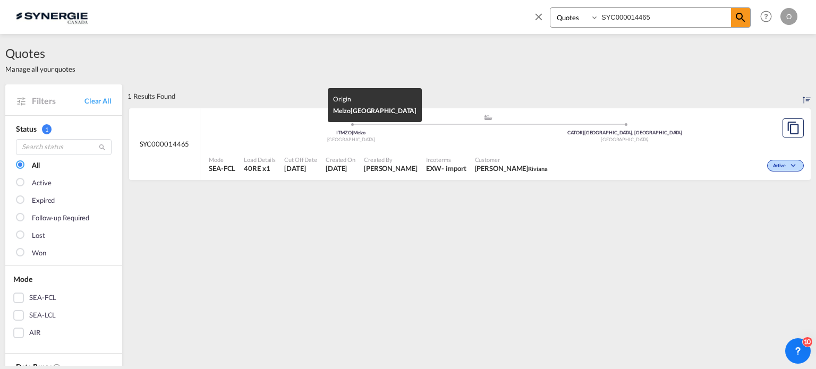
click at [422, 141] on div "[GEOGRAPHIC_DATA]" at bounding box center [351, 140] width 274 height 7
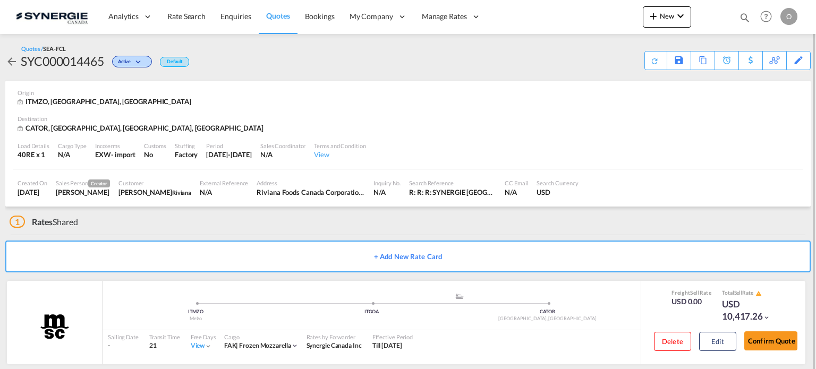
scroll to position [13, 0]
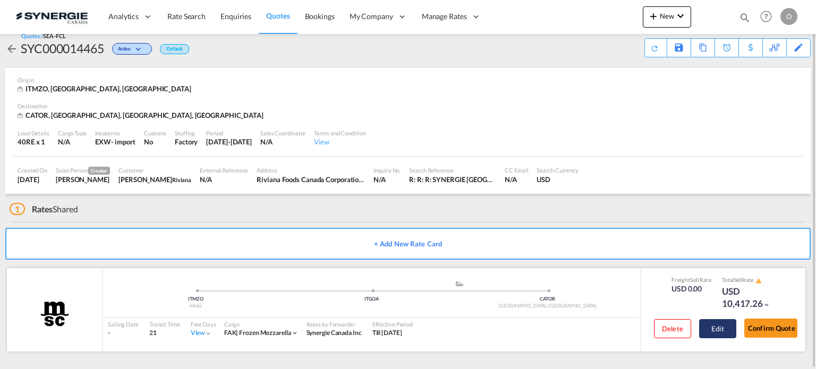
click at [722, 324] on button "Edit" at bounding box center [717, 328] width 37 height 19
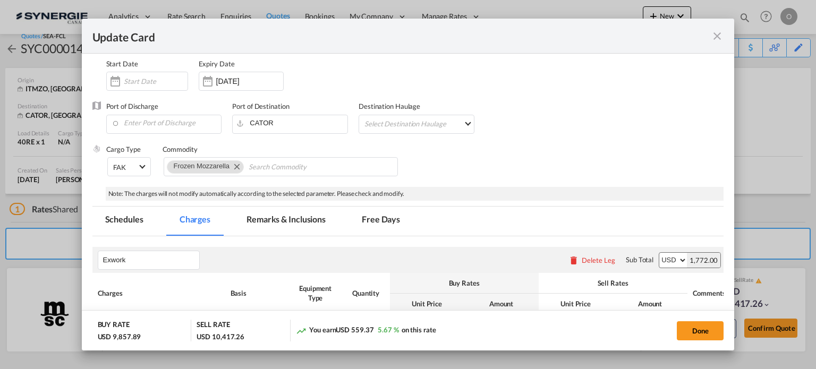
select select "per container"
select select "per B/L"
select select "per day"
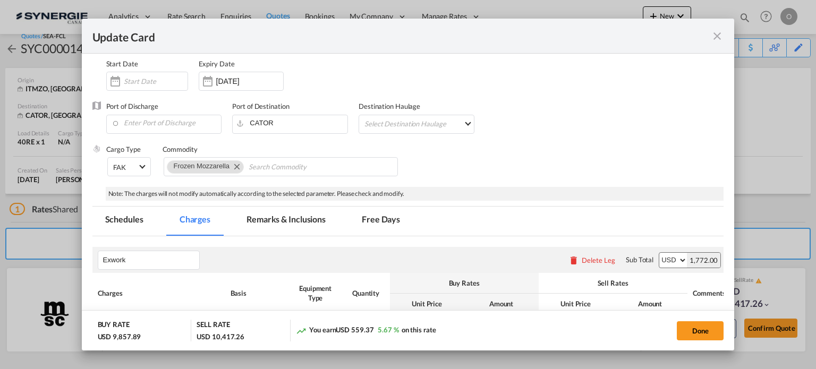
select select "per container"
select select "per B/L"
select select "per day"
select select "per hour"
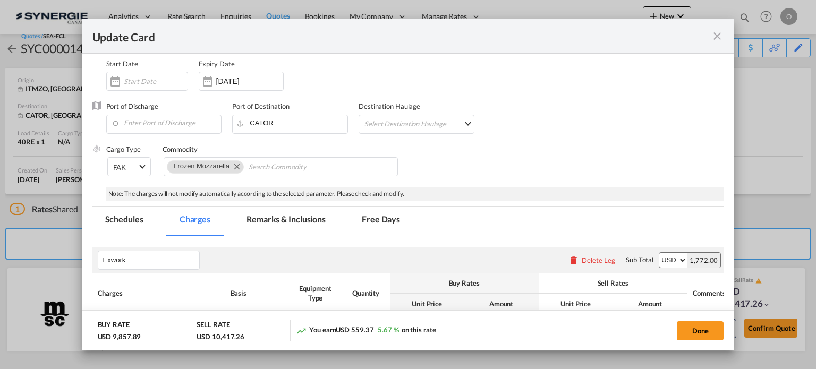
select select "per day"
select select "per container"
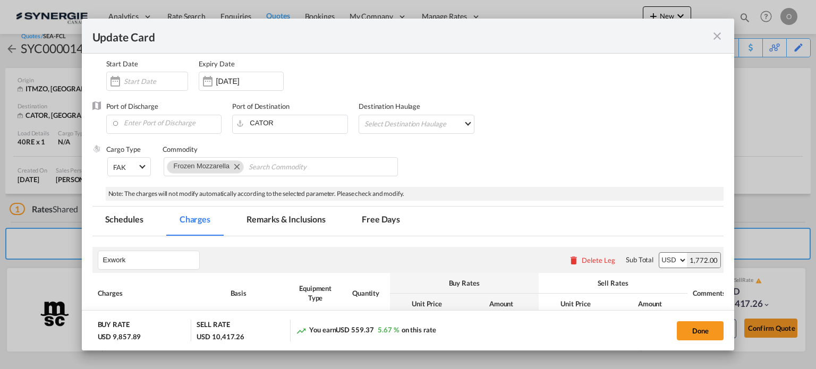
select select "per container"
select select "per B/L"
select select "per shipment"
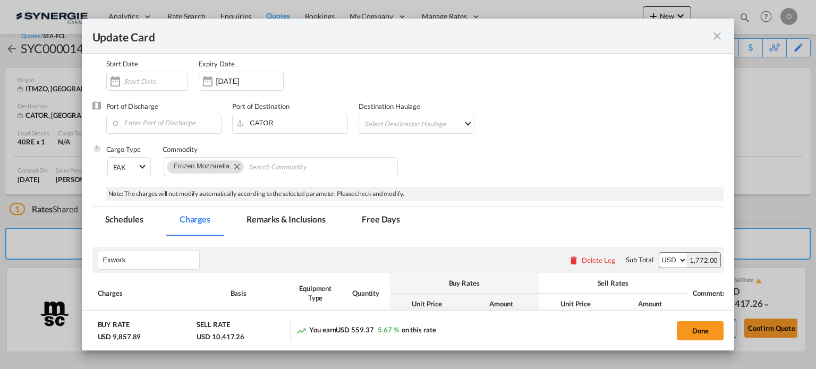
select select "per shipment"
select select "per container"
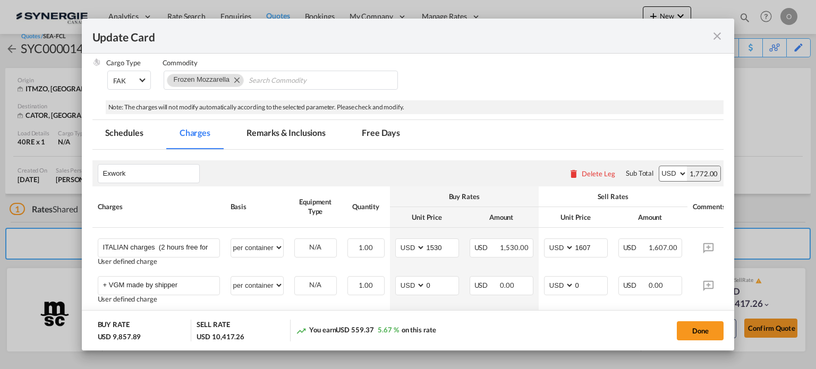
click at [265, 133] on md-tab-item "Remarks & Inclusions" at bounding box center [286, 134] width 105 height 29
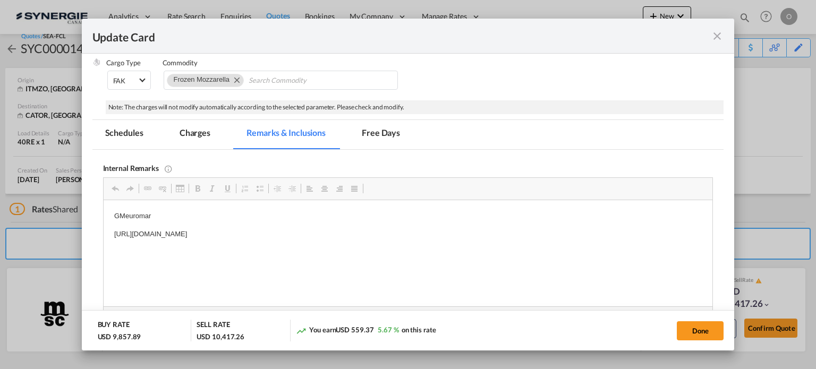
scroll to position [0, 0]
drag, startPoint x: 110, startPoint y: 233, endPoint x: 398, endPoint y: 230, distance: 287.5
click at [408, 259] on span "Copy" at bounding box center [406, 261] width 33 height 15
copy p "https://app.frontapp.com/open/msg_1hdz6ozz?key=G1UJPbkqlESf3-8LohCLyQ2OLTg-fw2M"
click at [714, 36] on md-icon "icon-close fg-AAA8AD m-0 pointer" at bounding box center [717, 36] width 13 height 13
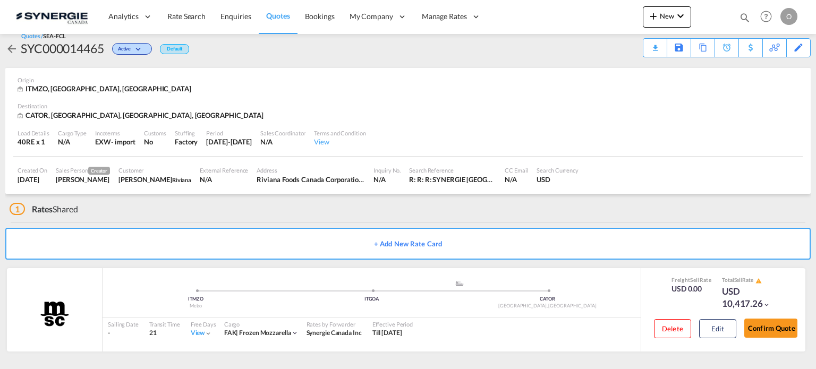
click at [746, 21] on md-icon "icon-magnify" at bounding box center [745, 18] width 12 height 12
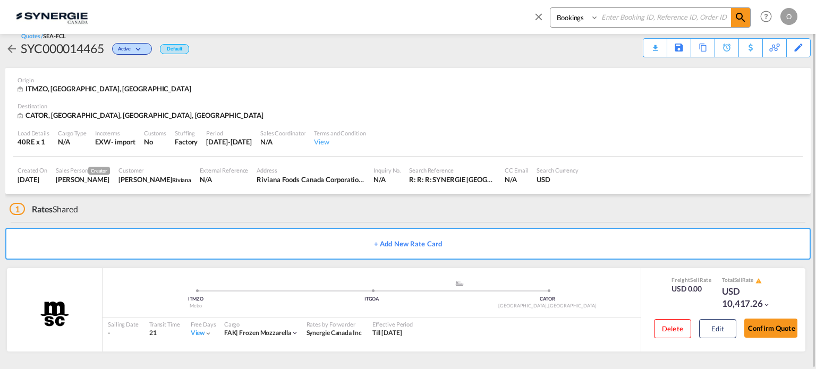
click at [572, 23] on select "Bookings Quotes Enquiries" at bounding box center [576, 17] width 50 height 19
select select "Quotes"
click at [551, 8] on select "Bookings Quotes Enquiries" at bounding box center [576, 17] width 50 height 19
click at [641, 19] on input at bounding box center [665, 17] width 132 height 19
paste input "SYC000014465"
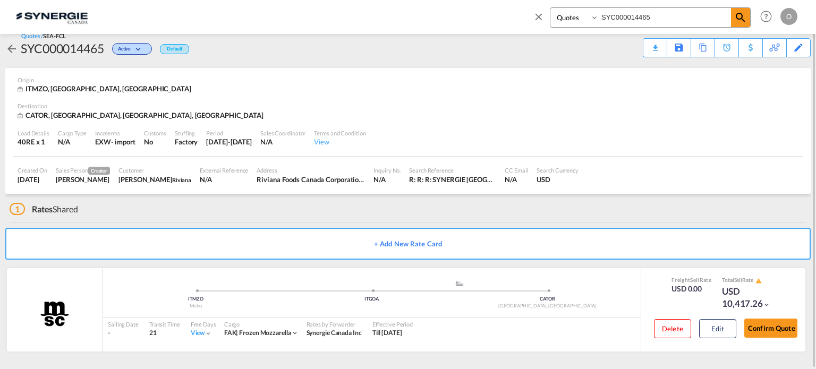
type input "SYC000014465"
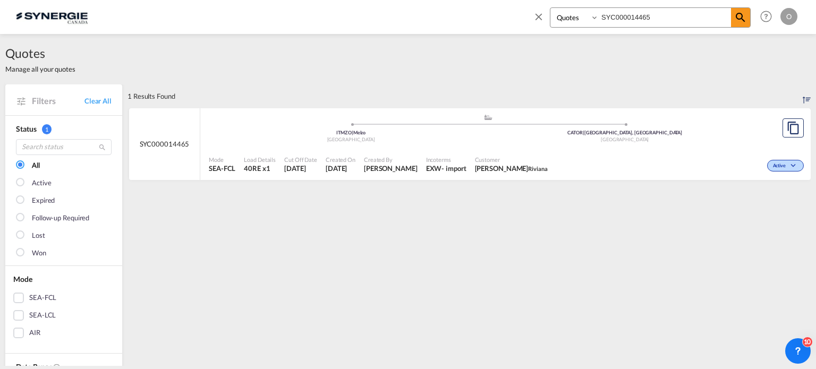
click at [674, 23] on input "SYC000014465" at bounding box center [665, 17] width 132 height 19
click at [740, 14] on md-icon "icon-magnify" at bounding box center [740, 17] width 13 height 13
click at [568, 171] on div "Active" at bounding box center [679, 164] width 255 height 27
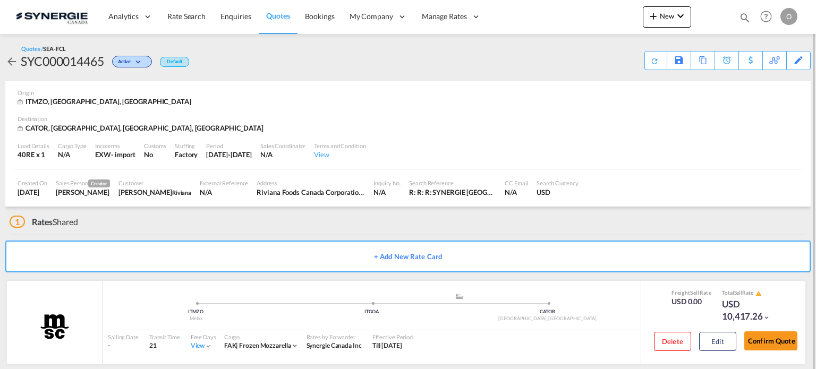
scroll to position [13, 0]
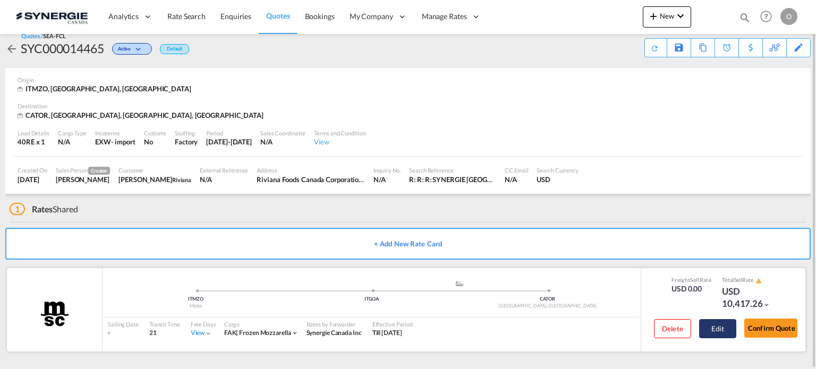
click at [724, 331] on button "Edit" at bounding box center [717, 328] width 37 height 19
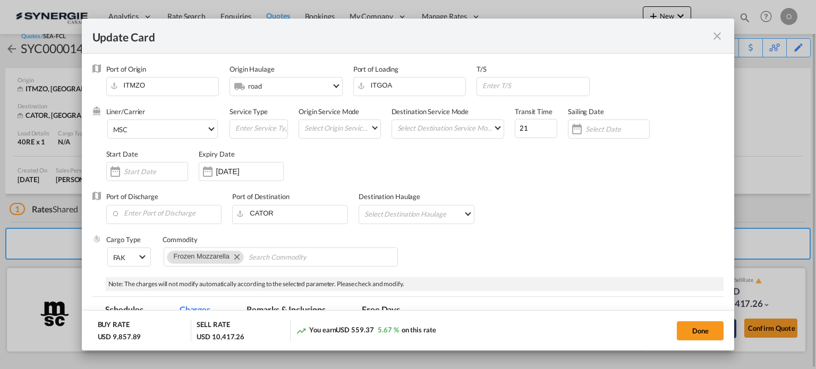
click at [715, 42] on md-icon "icon-close fg-AAA8AD m-0 pointer" at bounding box center [717, 36] width 13 height 13
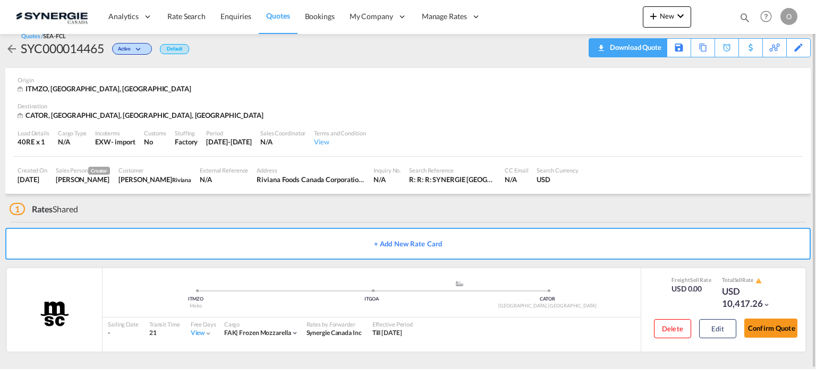
click at [649, 48] on div "Download Quote" at bounding box center [634, 47] width 54 height 17
click at [708, 326] on button "Edit" at bounding box center [717, 328] width 37 height 19
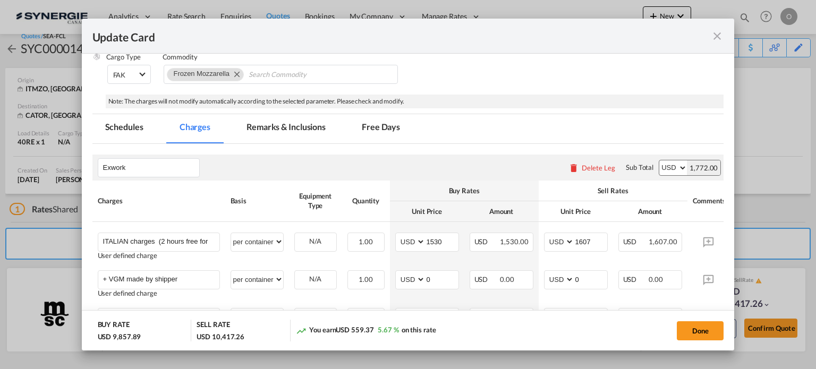
scroll to position [266, 0]
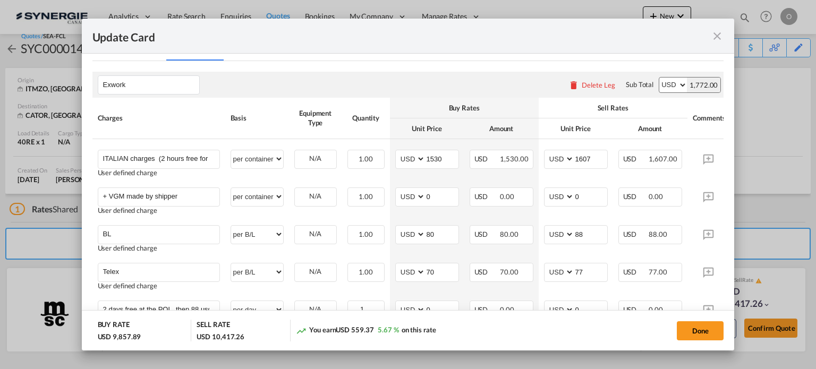
click at [721, 33] on md-icon "icon-close fg-AAA8AD m-0 pointer" at bounding box center [717, 36] width 13 height 13
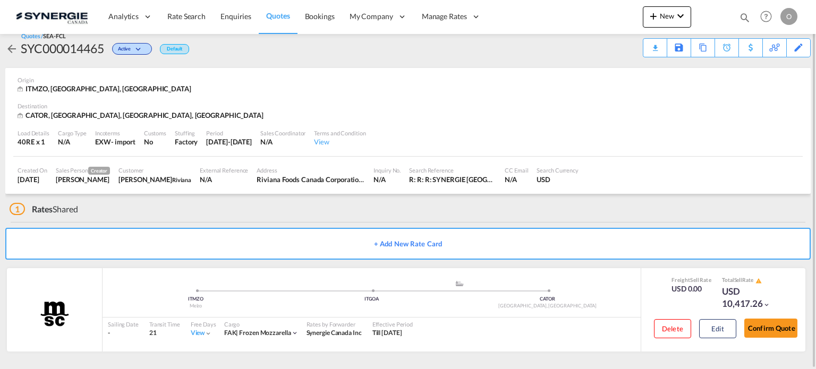
click at [746, 20] on md-icon "icon-magnify" at bounding box center [745, 18] width 12 height 12
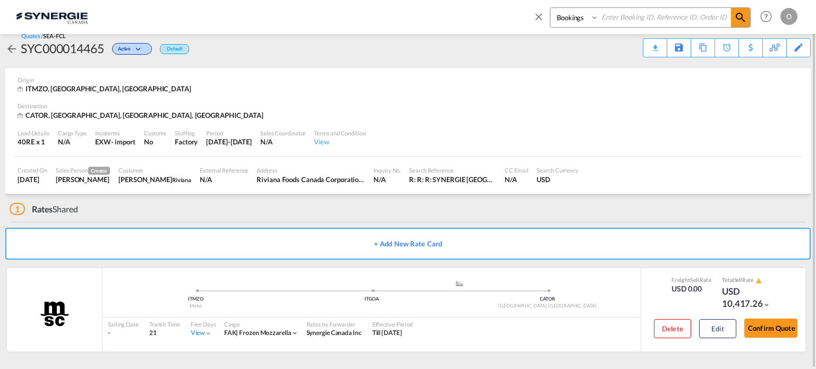
drag, startPoint x: 576, startPoint y: 16, endPoint x: 576, endPoint y: 25, distance: 8.5
click at [576, 16] on select "Bookings Quotes Enquiries" at bounding box center [576, 17] width 50 height 19
select select "Quotes"
click at [551, 8] on select "Bookings Quotes Enquiries" at bounding box center [576, 17] width 50 height 19
click at [623, 27] on div "Bookings Quotes Enquiries" at bounding box center [650, 17] width 201 height 20
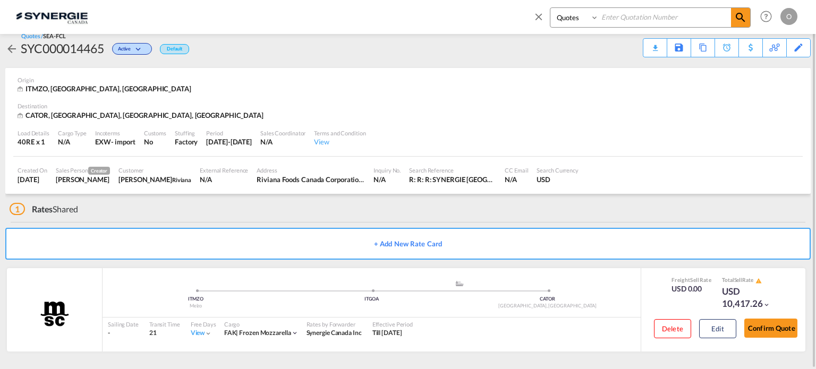
click at [626, 21] on input at bounding box center [665, 17] width 132 height 19
paste input "SYC000014474"
type input "SYC000014474"
click at [742, 23] on md-icon "icon-magnify" at bounding box center [740, 17] width 13 height 13
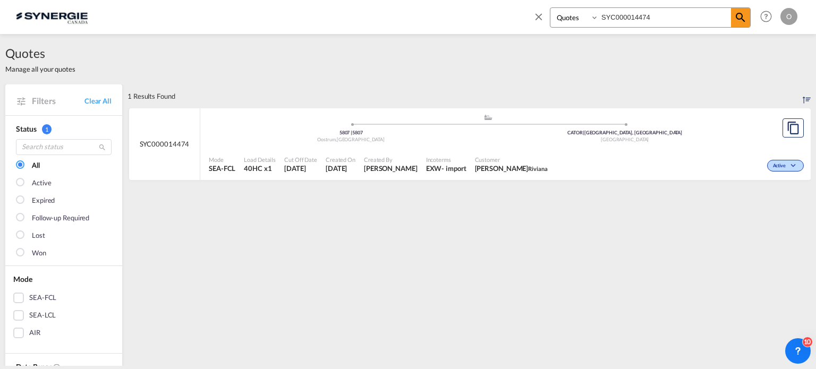
click at [683, 177] on div "Active" at bounding box center [679, 164] width 255 height 27
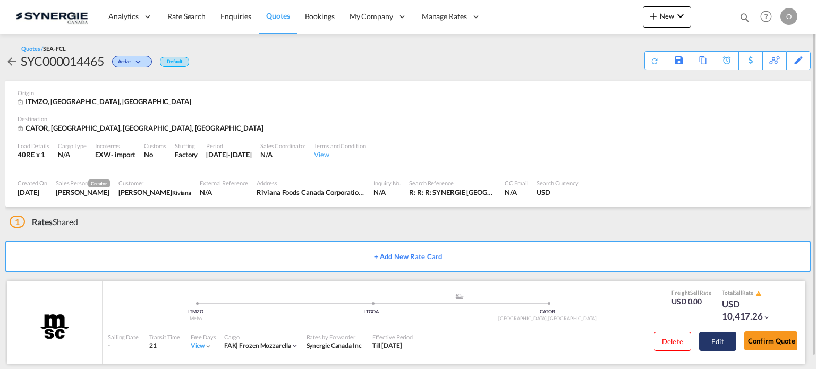
click at [720, 344] on button "Edit" at bounding box center [717, 341] width 37 height 19
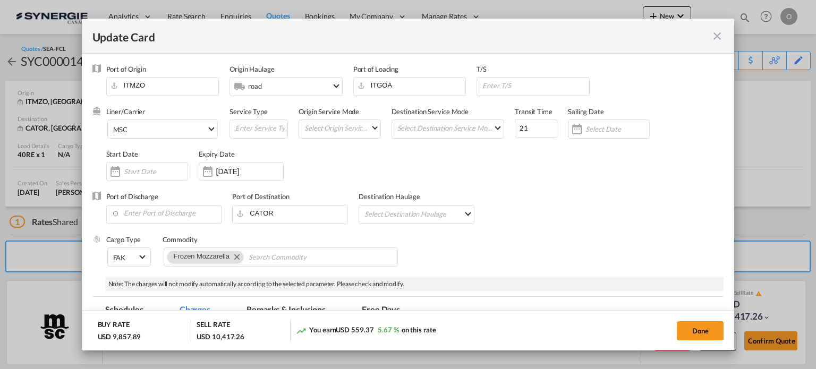
select select "per container"
select select "per B/L"
select select "per day"
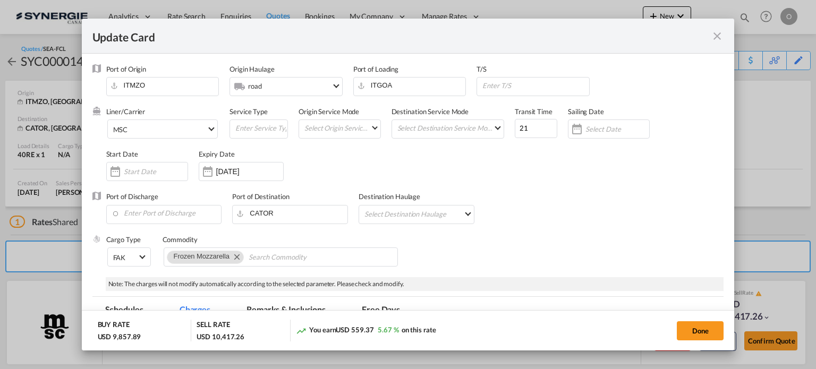
select select "per container"
select select "per B/L"
select select "per day"
select select "per hour"
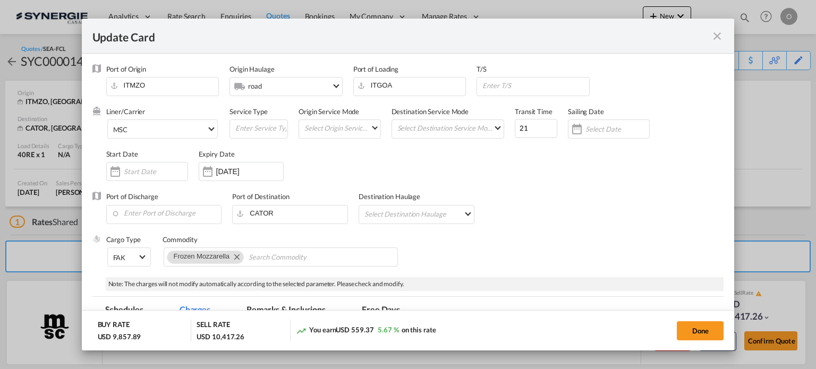
select select "per day"
select select "per container"
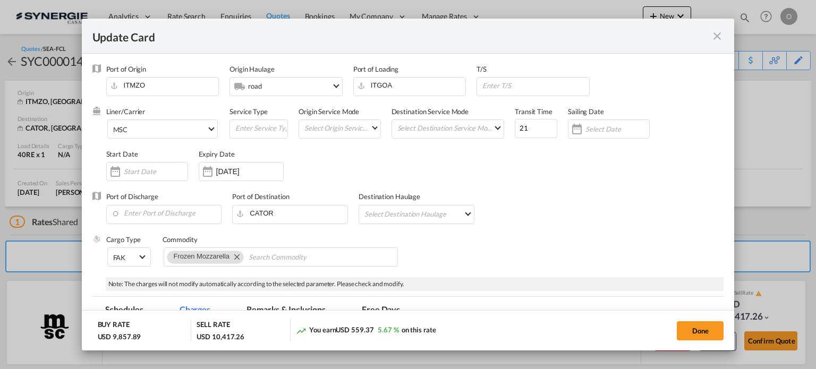
select select "per container"
select select "per B/L"
select select "per shipment"
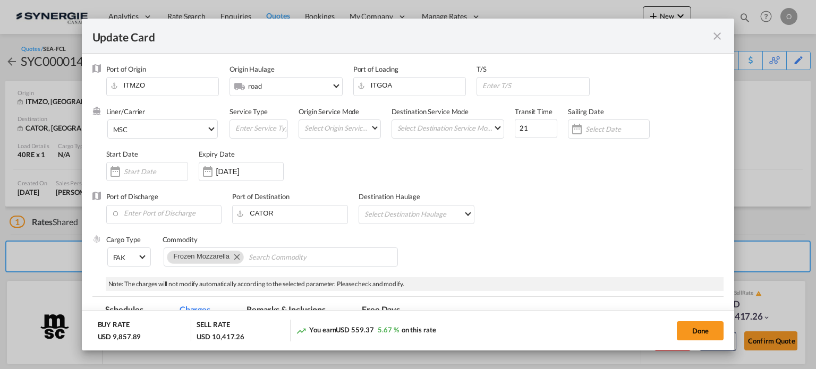
select select "per shipment"
select select "per container"
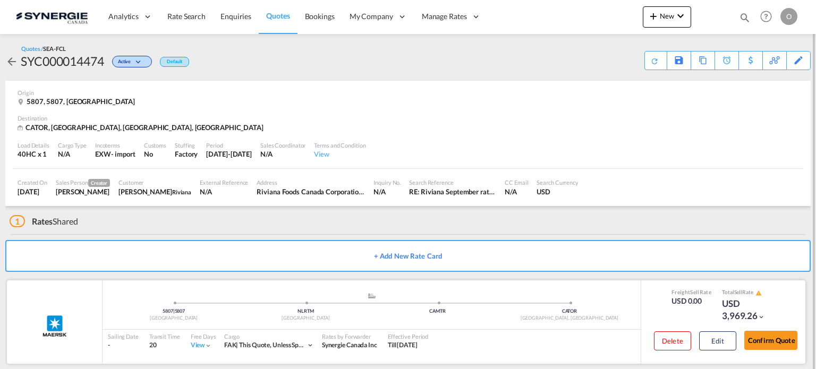
scroll to position [12, 0]
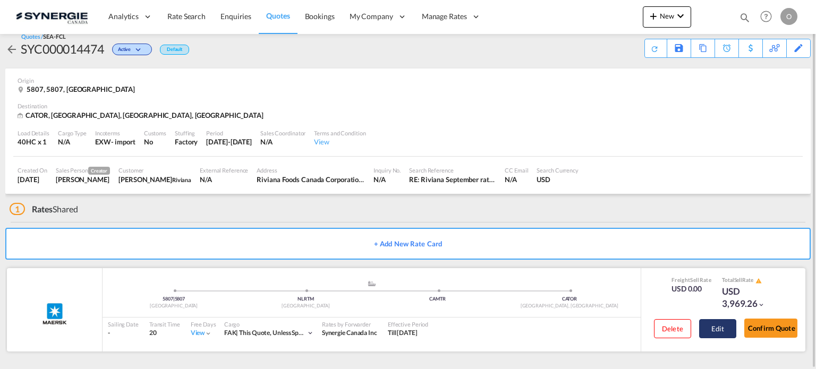
click at [715, 328] on button "Edit" at bounding box center [717, 328] width 37 height 19
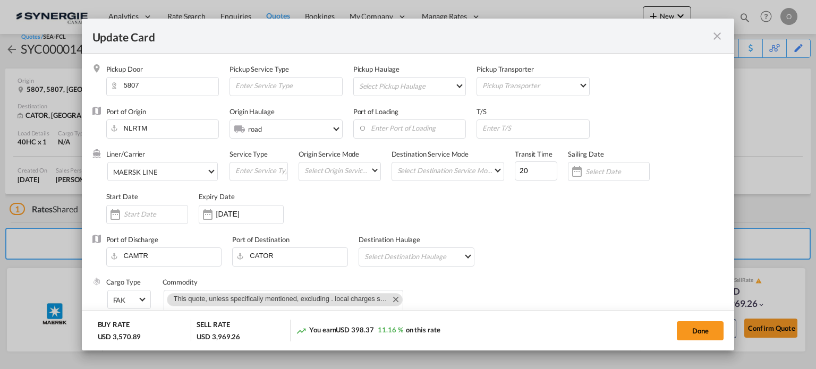
select select "per container"
select select "per B/L"
select select "per day"
select select "per hour"
select select "per day"
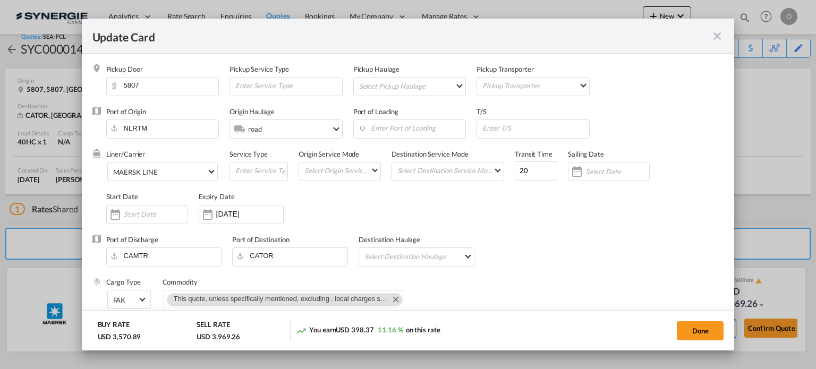
select select "per container"
select select "per B/L"
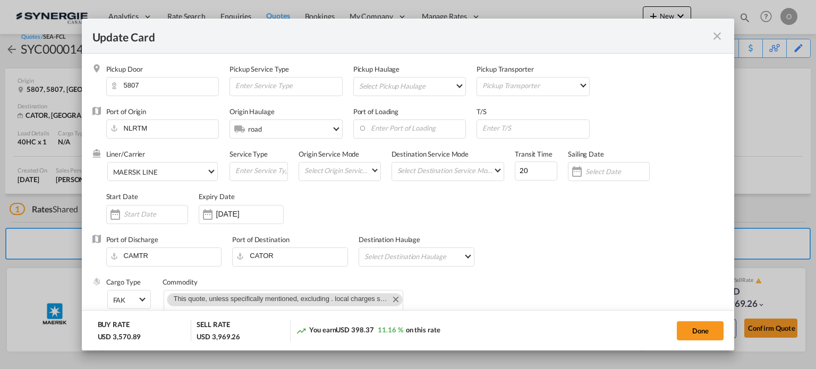
select select "per shipment"
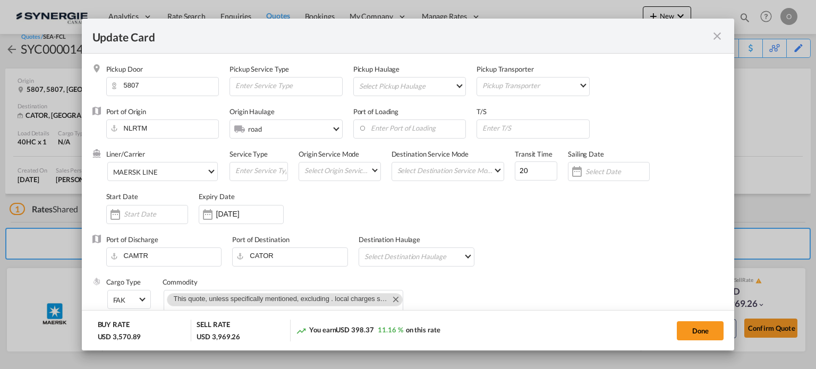
select select "per container"
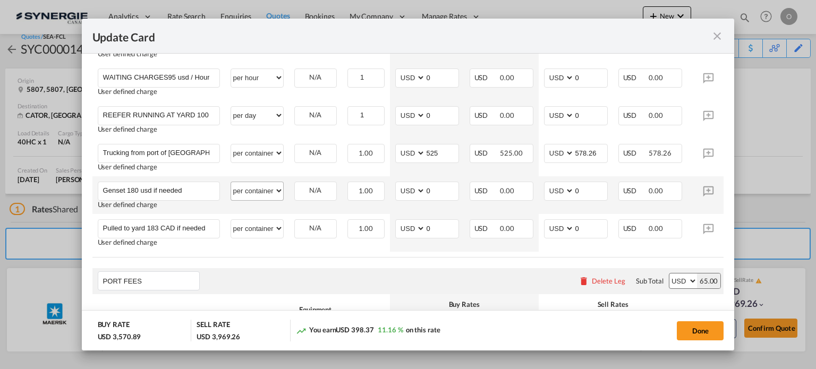
scroll to position [708, 0]
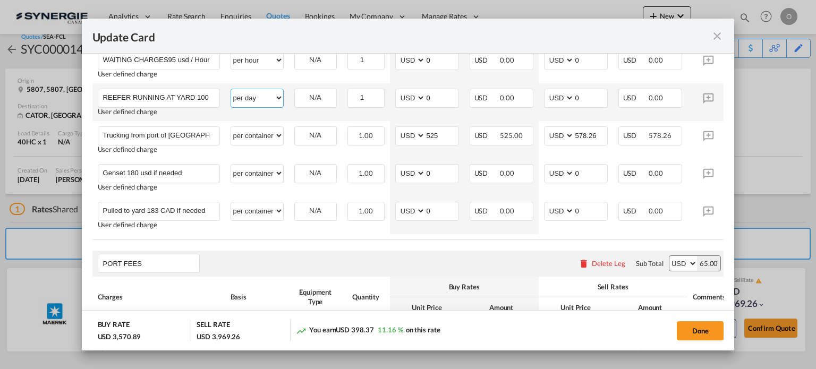
click at [280, 104] on select "per equipment per container per B/L per shipping bill per shipment per pallet p…" at bounding box center [257, 97] width 52 height 17
click at [278, 104] on select "per equipment per container per B/L per shipping bill per shipment per pallet p…" at bounding box center [257, 97] width 52 height 17
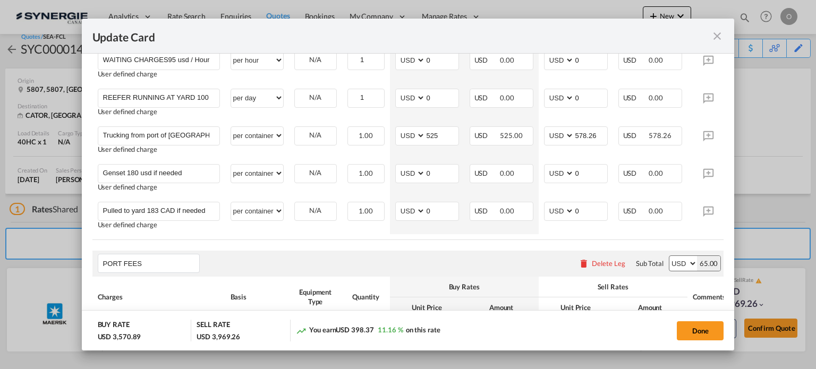
click at [714, 38] on md-icon "icon-close fg-AAA8AD m-0 pointer" at bounding box center [717, 36] width 13 height 13
